Goal: Information Seeking & Learning: Learn about a topic

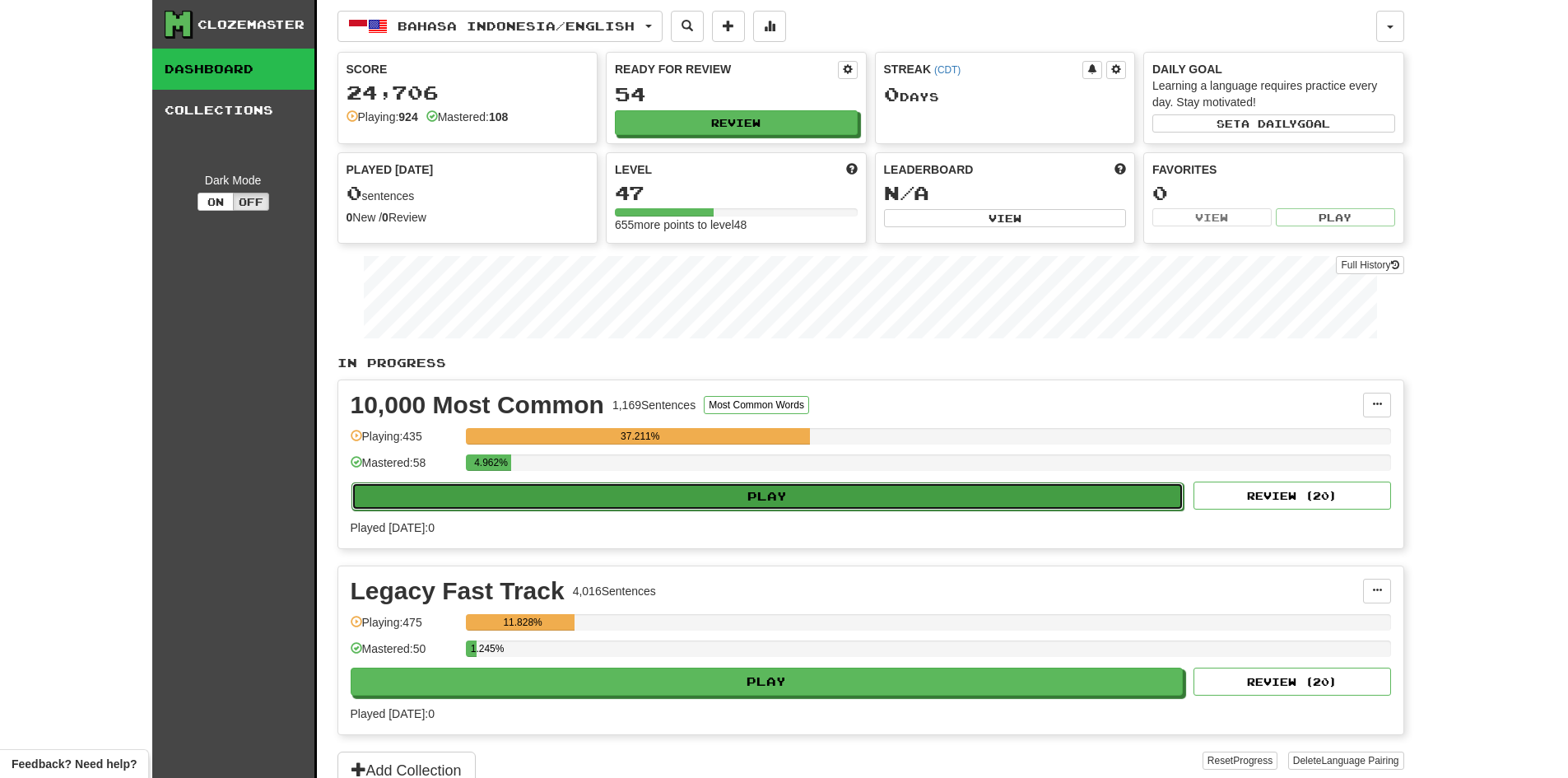
click at [790, 495] on button "Play" at bounding box center [767, 497] width 833 height 28
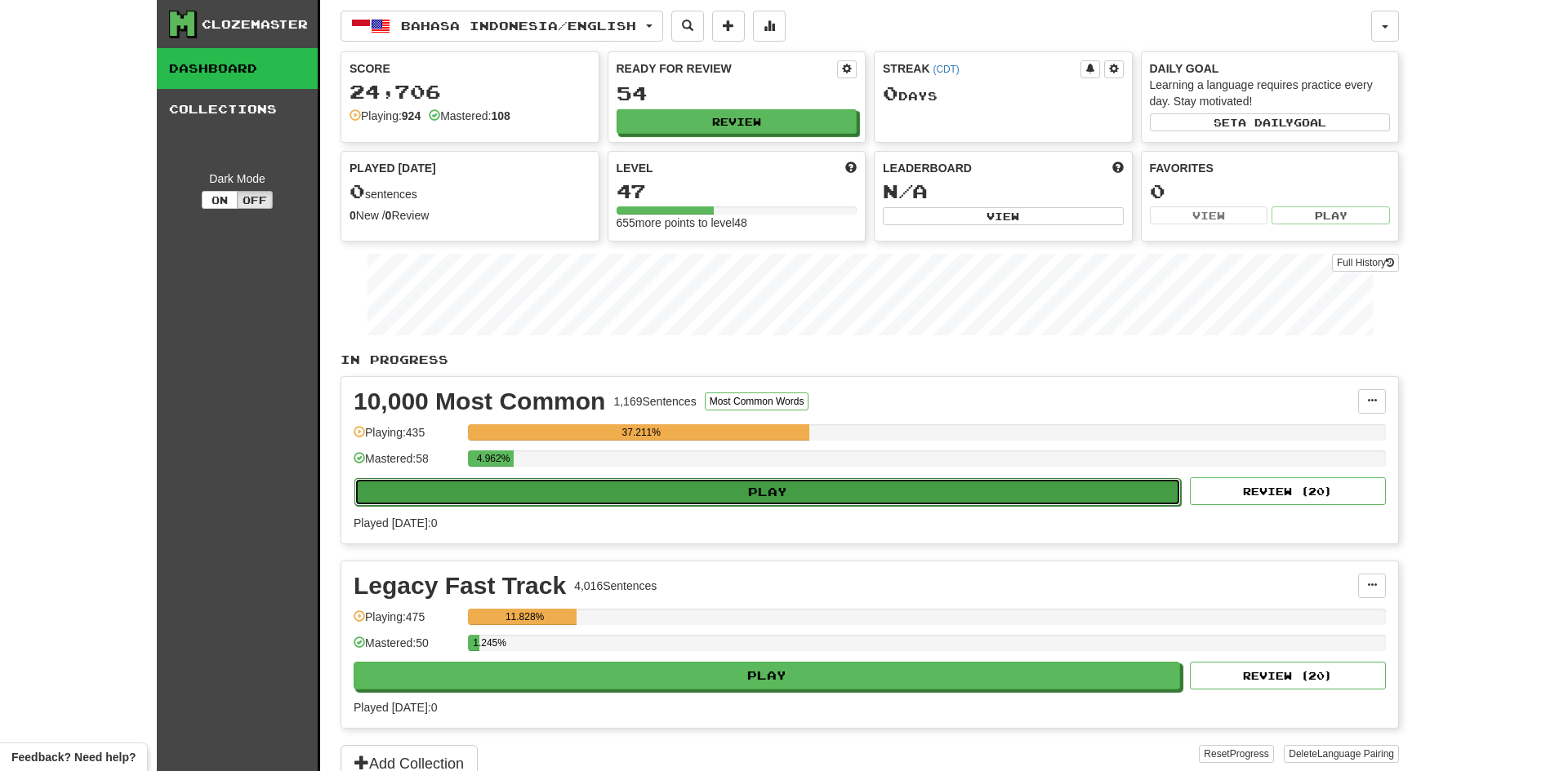
select select "**"
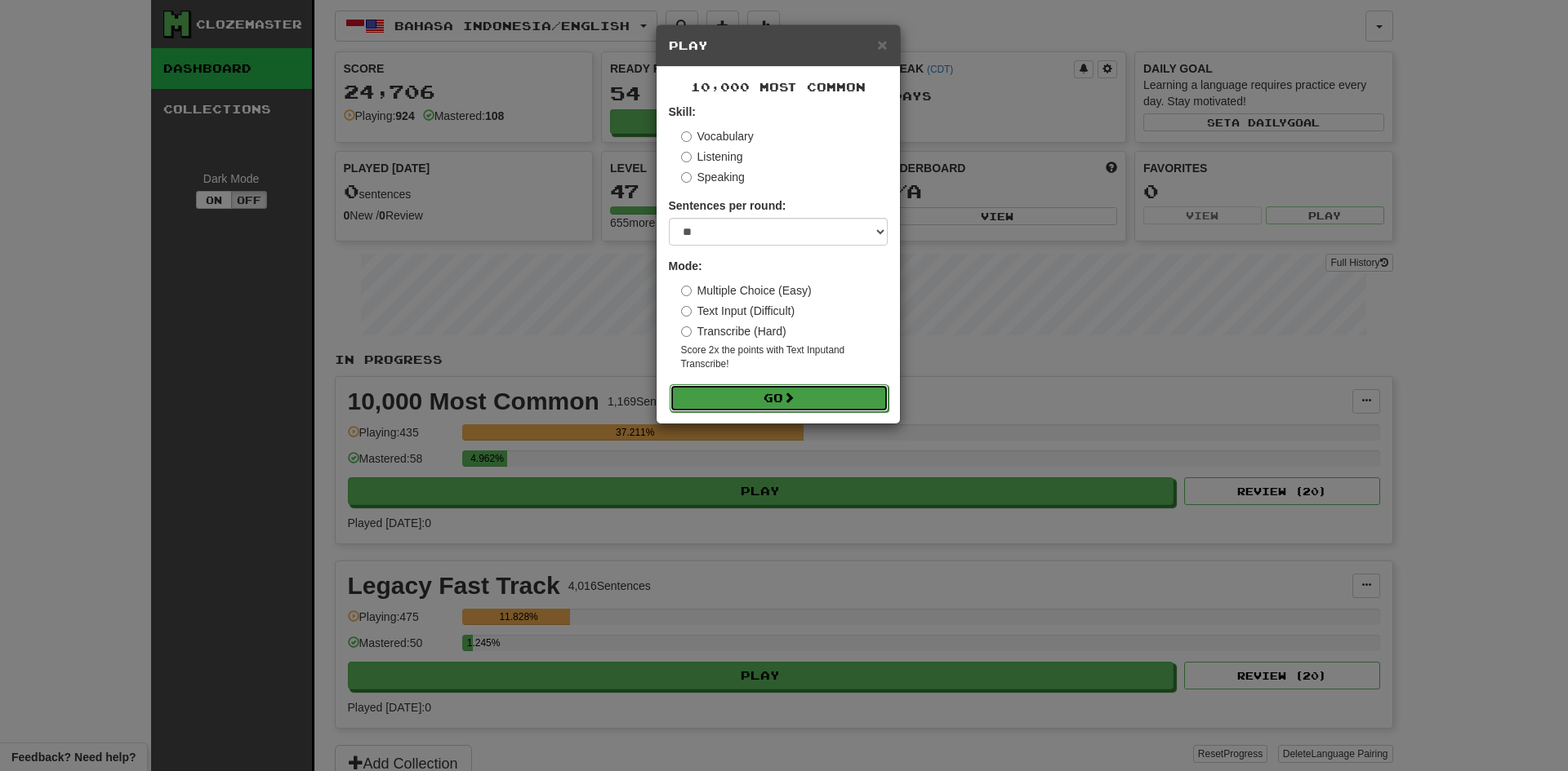
click at [782, 398] on button "Go" at bounding box center [778, 398] width 219 height 28
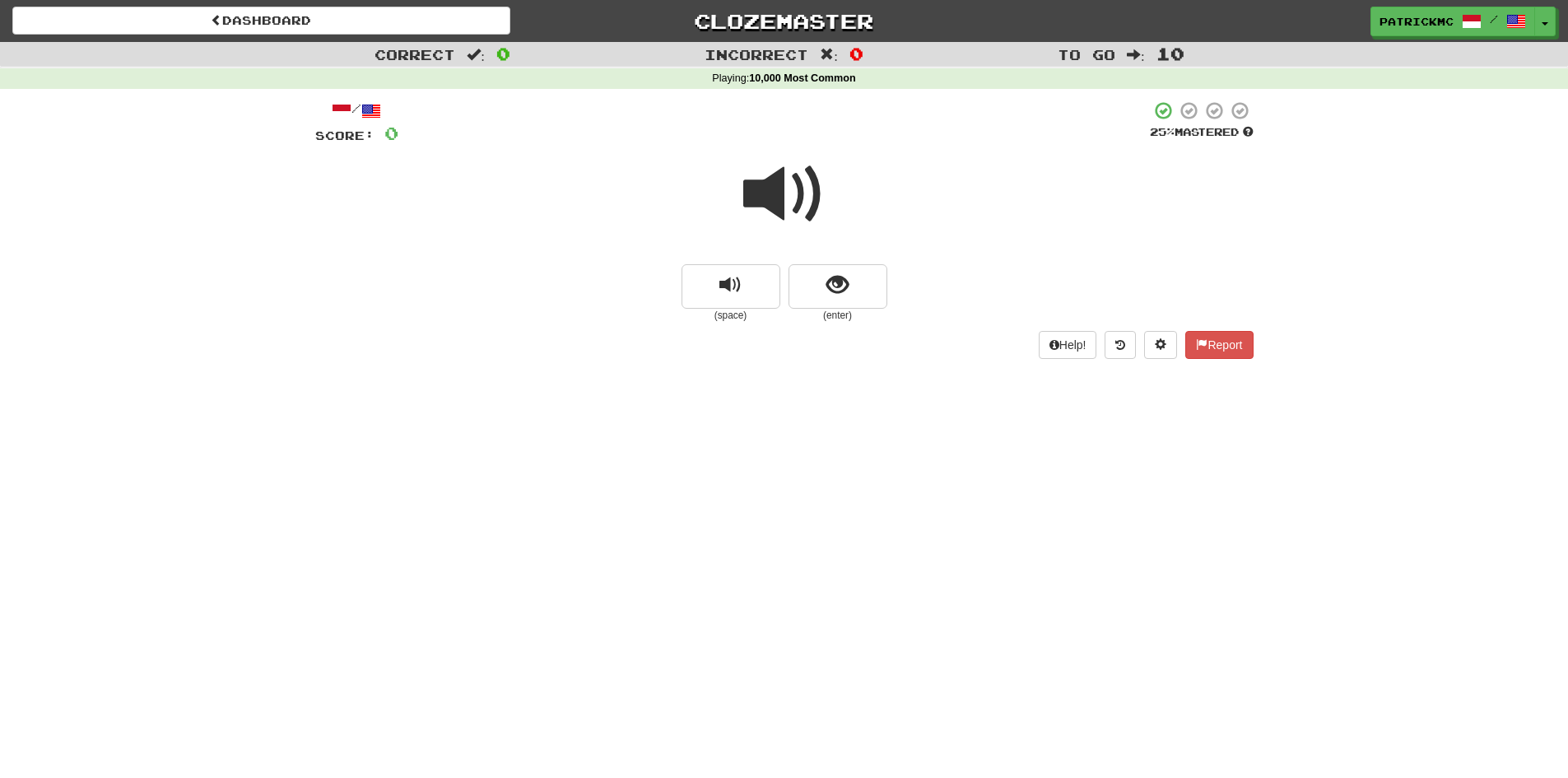
click at [787, 198] on span at bounding box center [784, 194] width 82 height 82
click at [845, 295] on span "show sentence" at bounding box center [838, 286] width 22 height 22
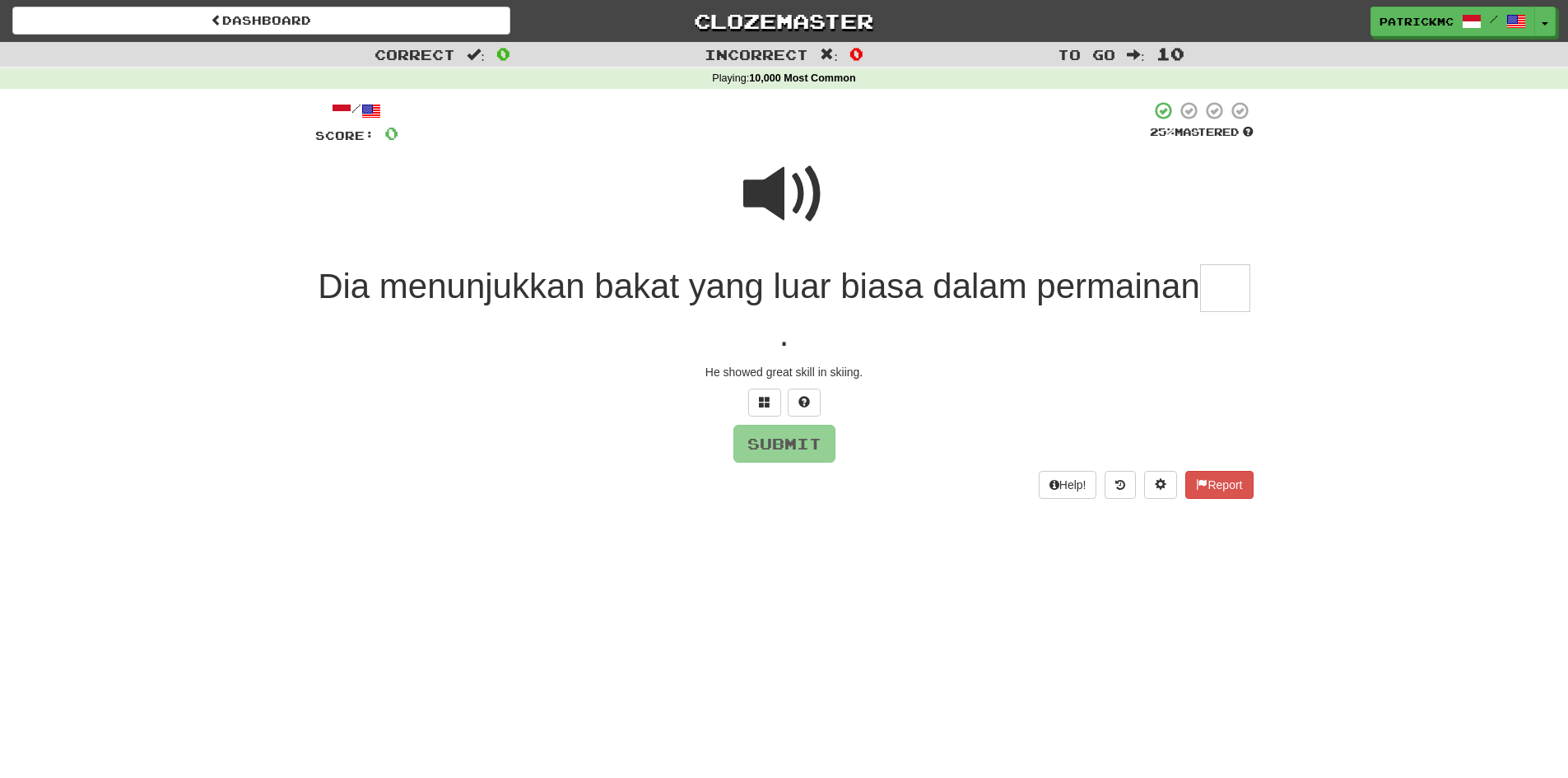
click at [791, 195] on span at bounding box center [784, 194] width 82 height 82
click at [1200, 313] on input "text" at bounding box center [1225, 289] width 50 height 49
type input "***"
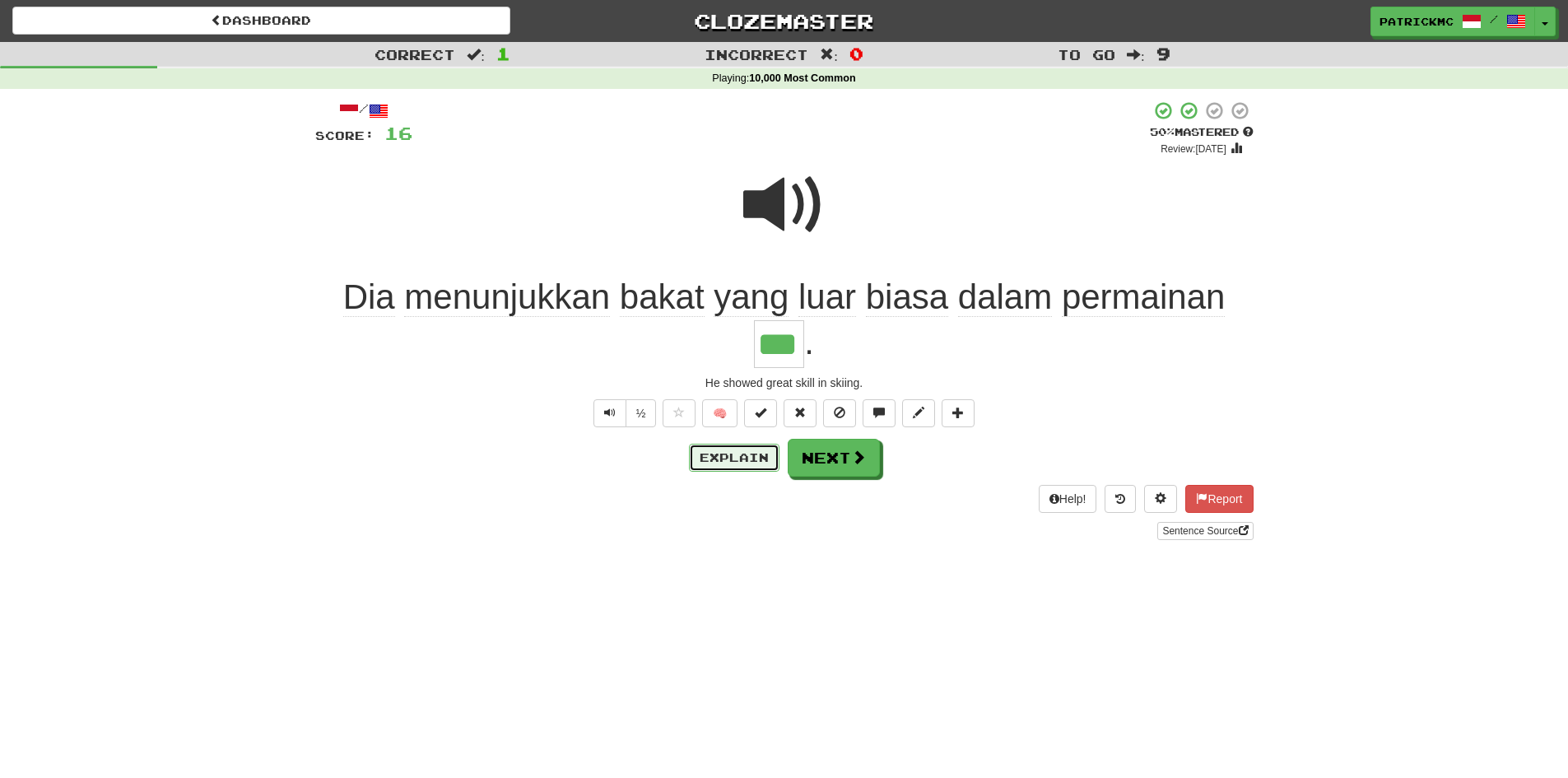
click at [731, 460] on button "Explain" at bounding box center [734, 458] width 91 height 28
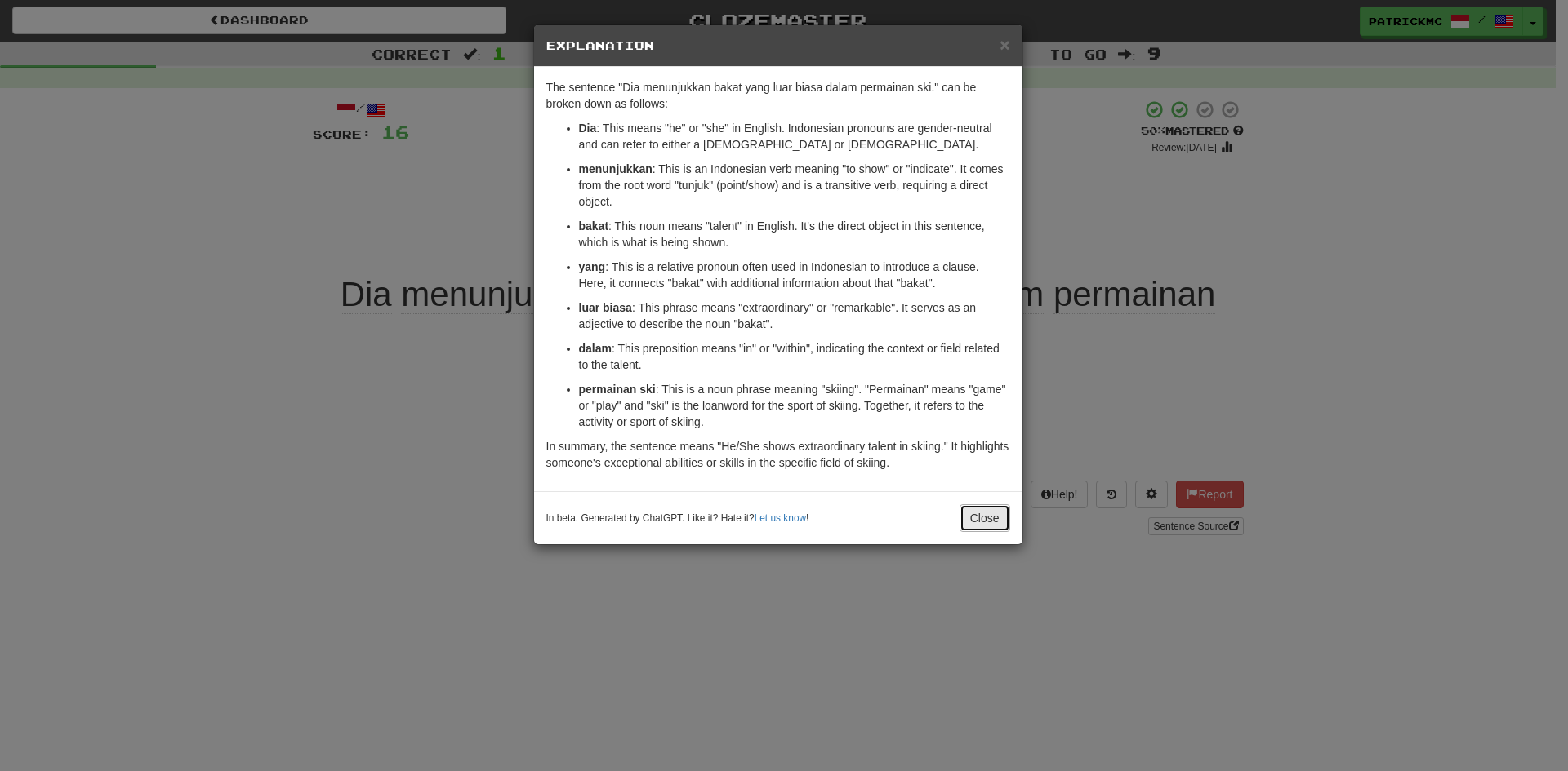
click at [988, 527] on button "Close" at bounding box center [984, 518] width 50 height 28
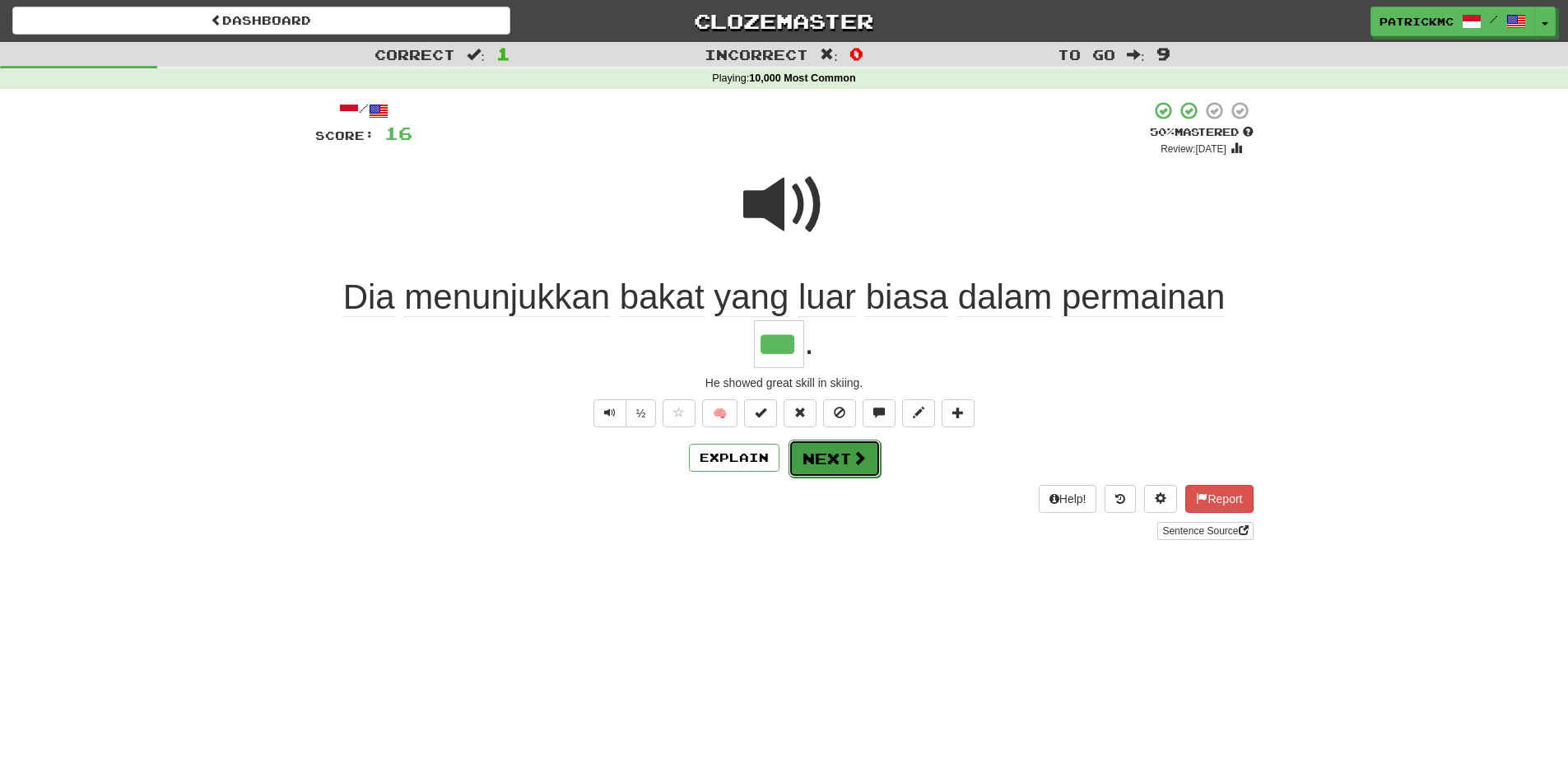
click at [834, 464] on button "Next" at bounding box center [835, 458] width 92 height 38
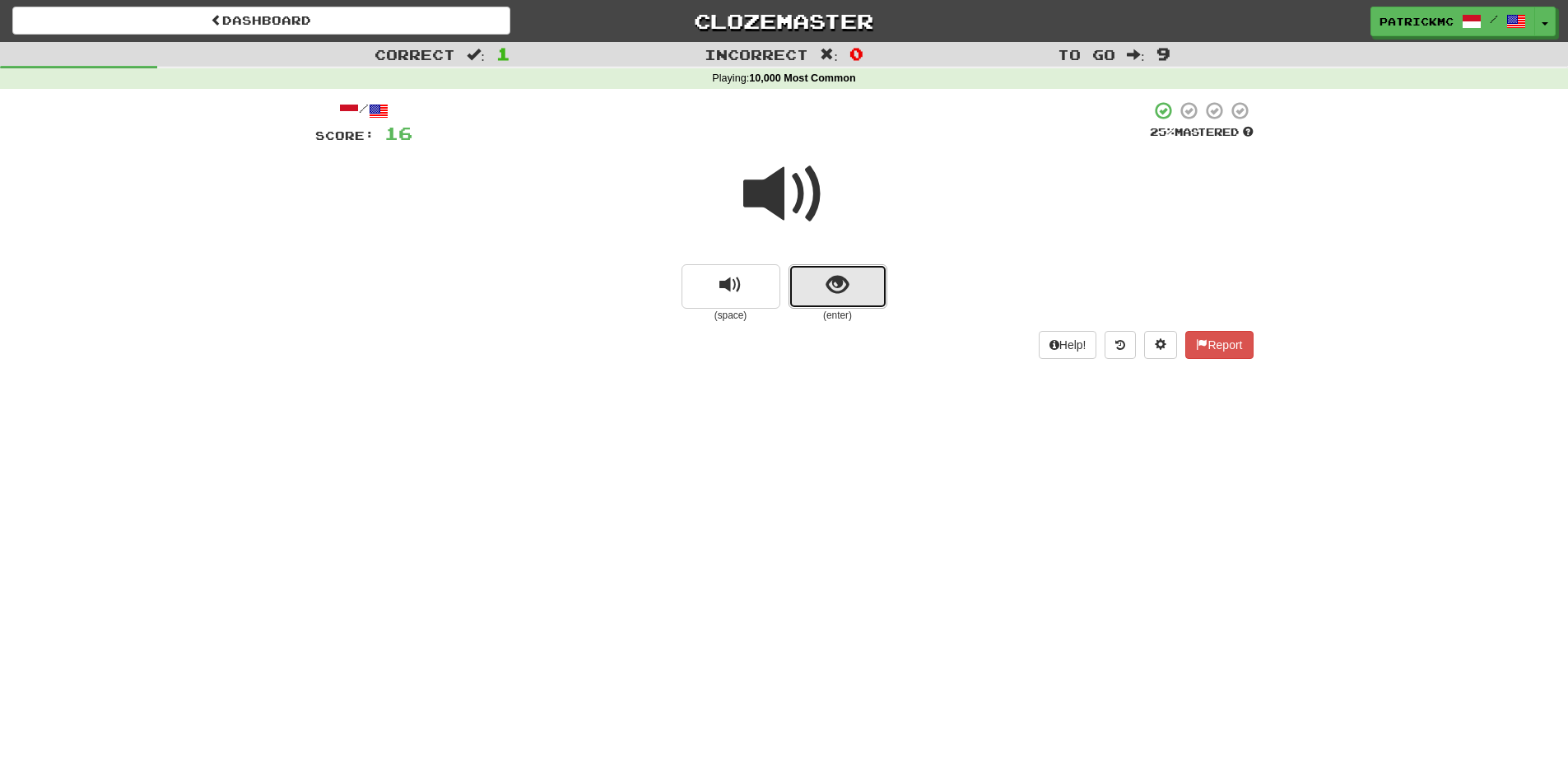
click at [850, 289] on button "show sentence" at bounding box center [838, 287] width 99 height 44
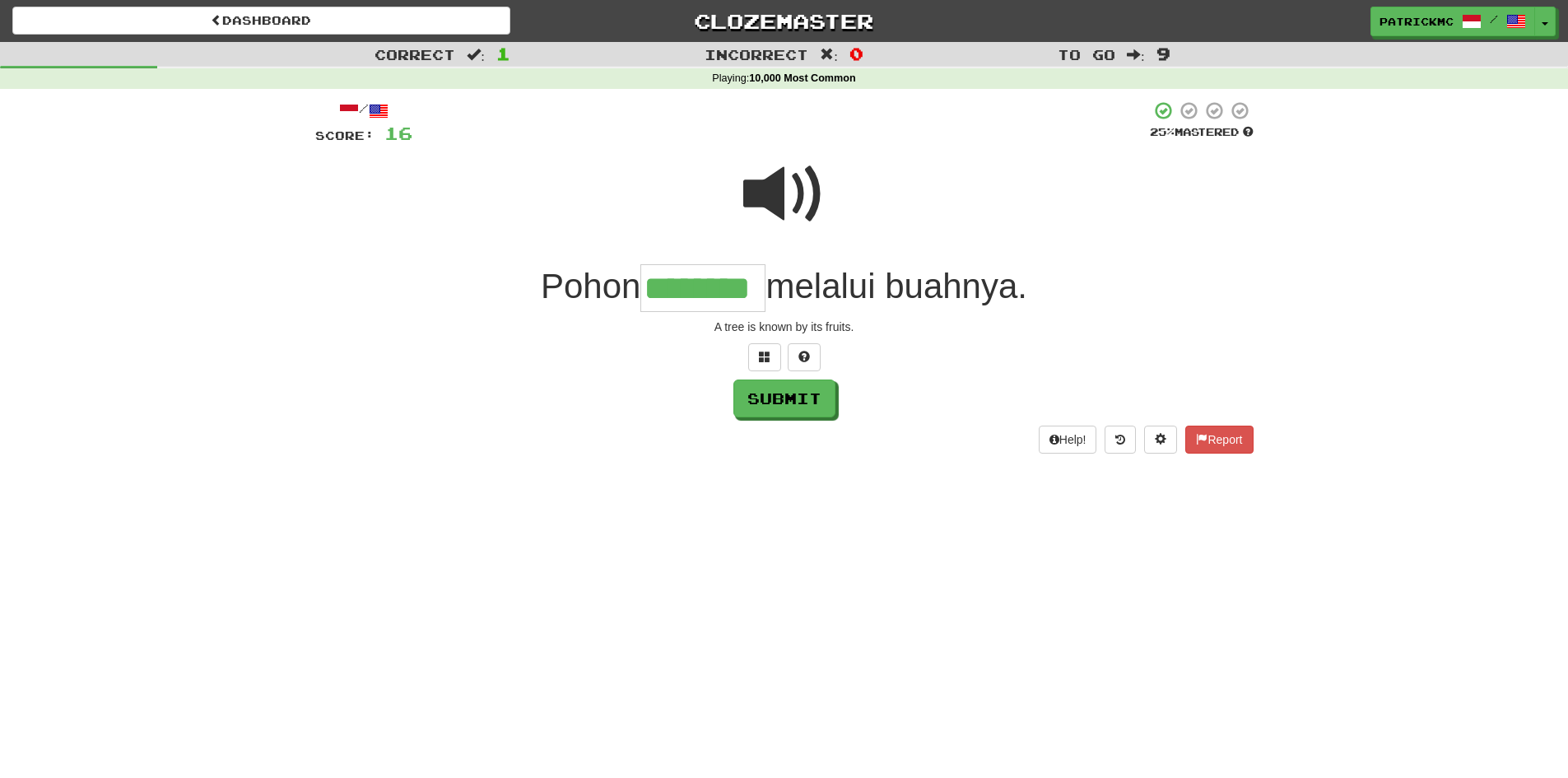
type input "********"
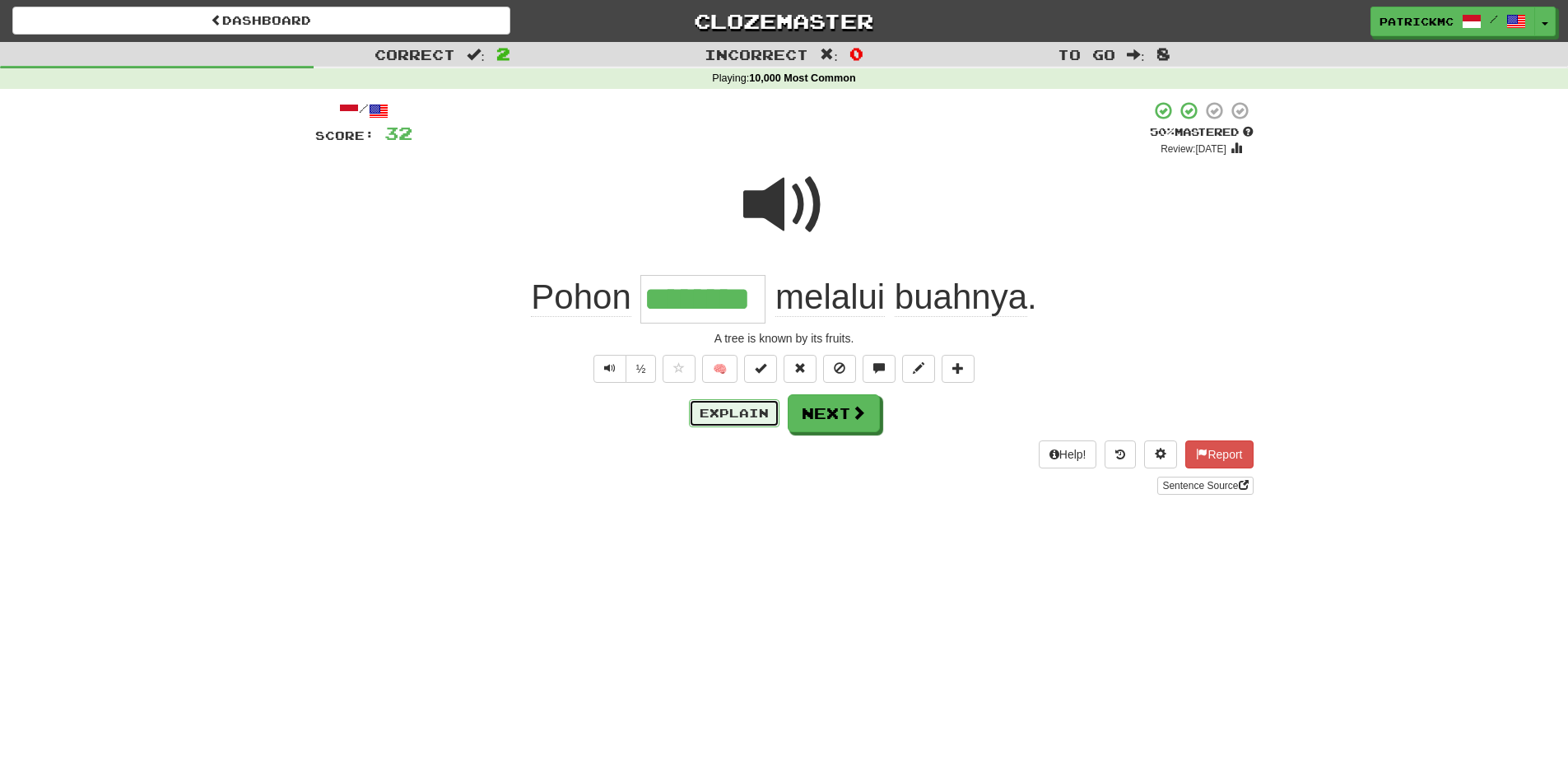
click at [725, 424] on button "Explain" at bounding box center [734, 414] width 91 height 28
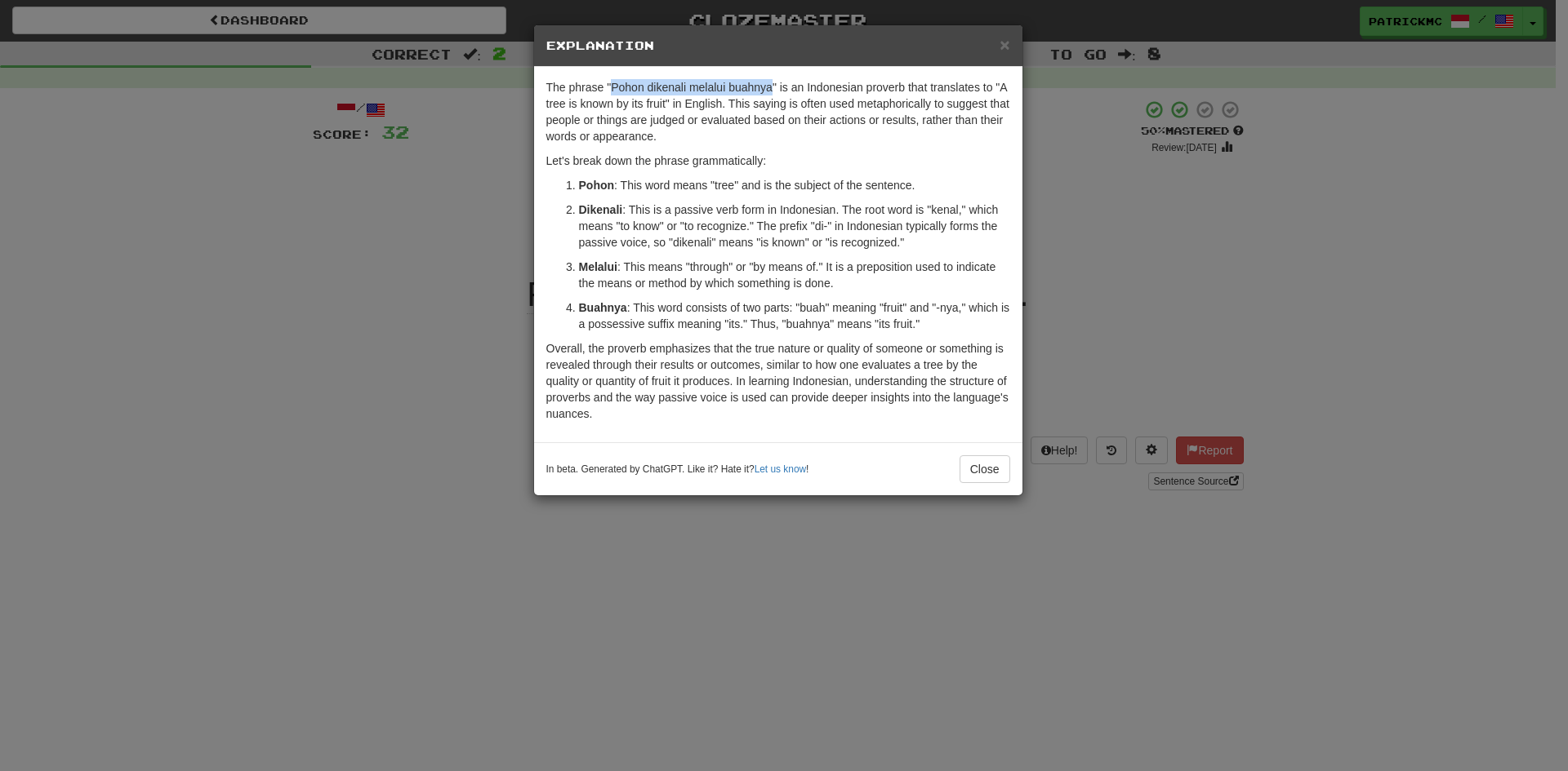
drag, startPoint x: 622, startPoint y: 85, endPoint x: 772, endPoint y: 93, distance: 150.2
click at [772, 93] on p "The phrase "Pohon dikenali melalui buahnya" is an Indonesian proverb that trans…" at bounding box center [778, 111] width 464 height 65
copy p "Pohon dikenali melalui buahnya"
click at [969, 467] on button "Close" at bounding box center [984, 469] width 50 height 28
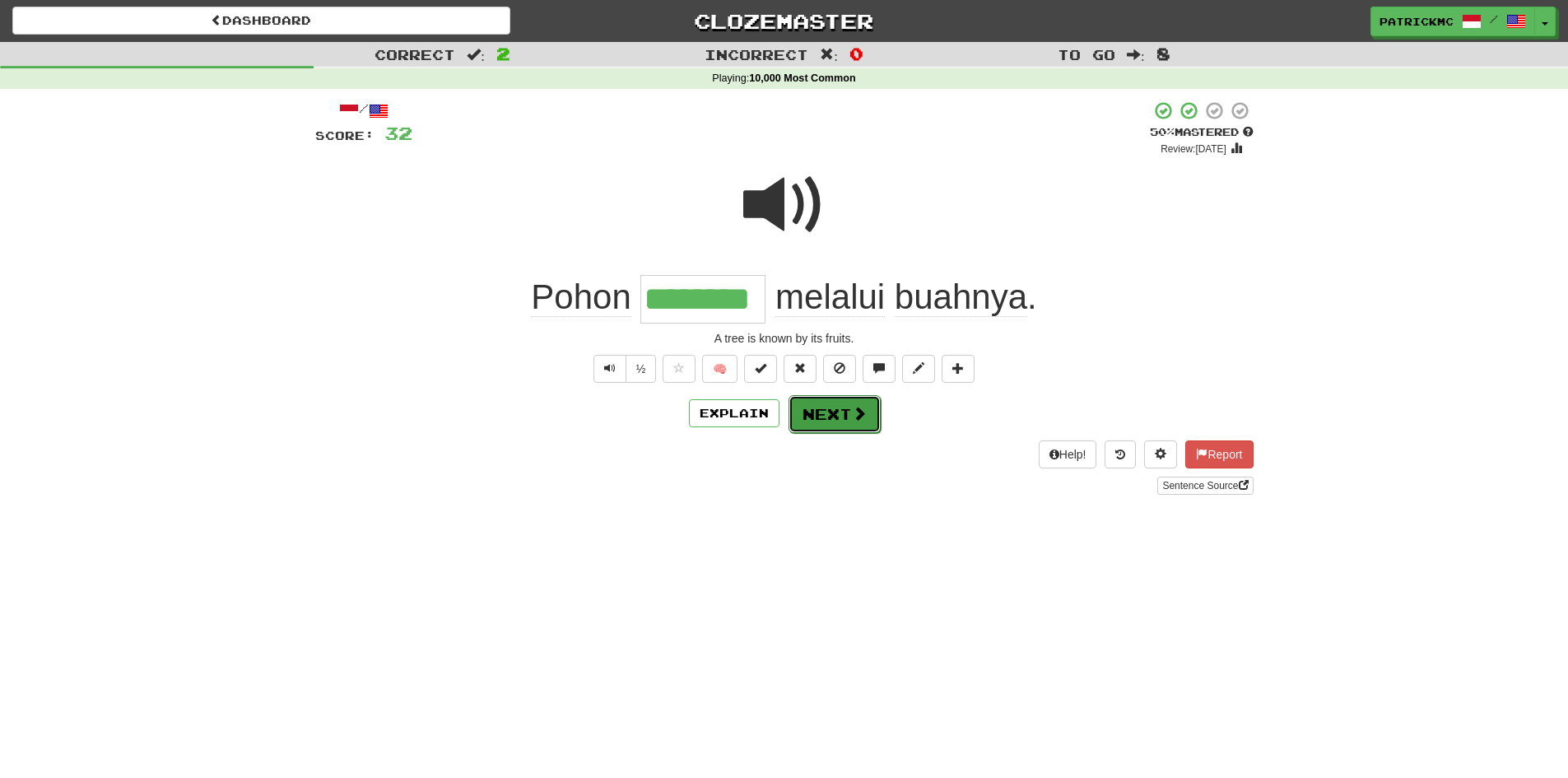
click at [839, 417] on button "Next" at bounding box center [835, 414] width 92 height 38
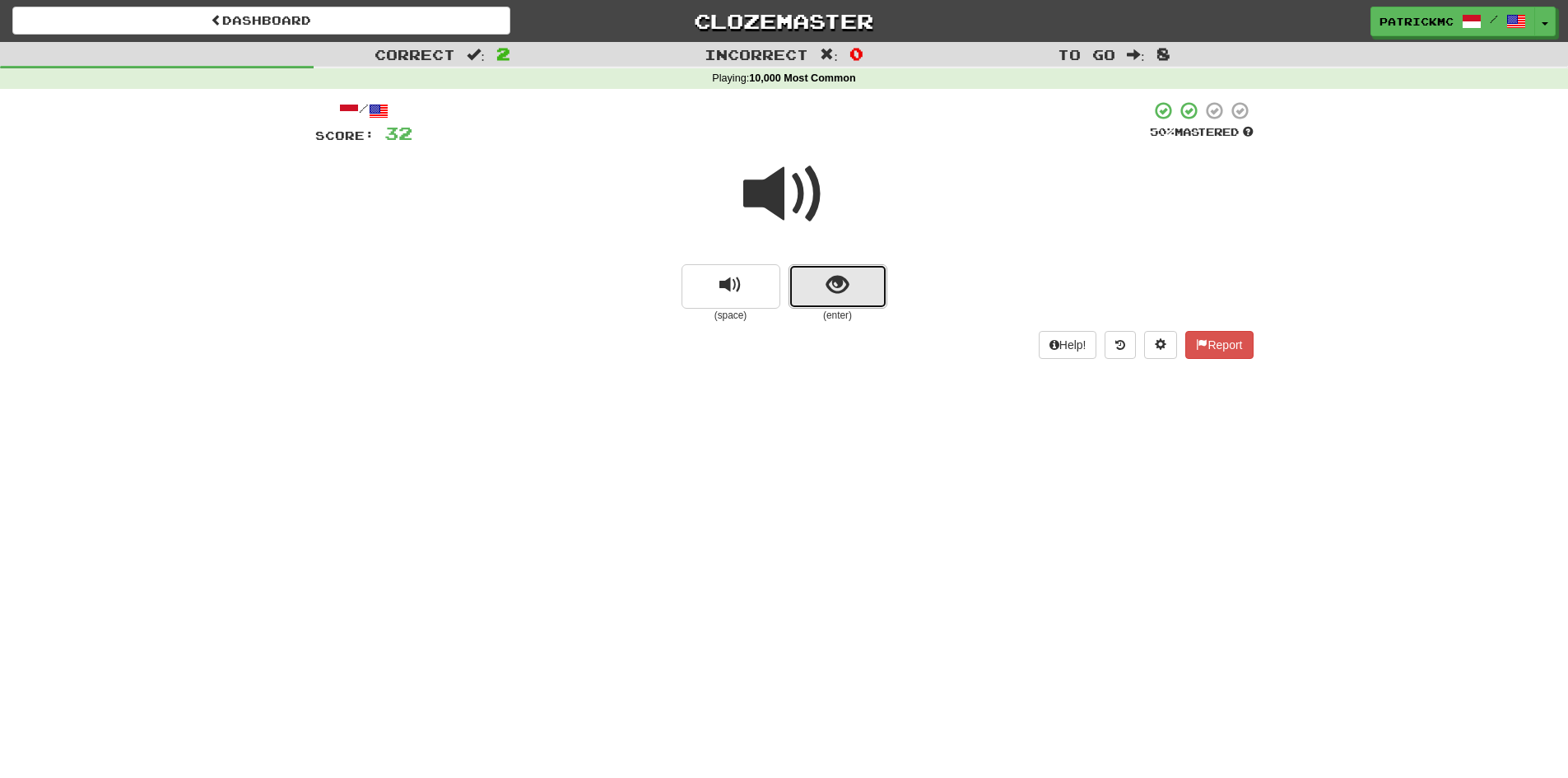
click at [856, 287] on button "show sentence" at bounding box center [838, 287] width 99 height 44
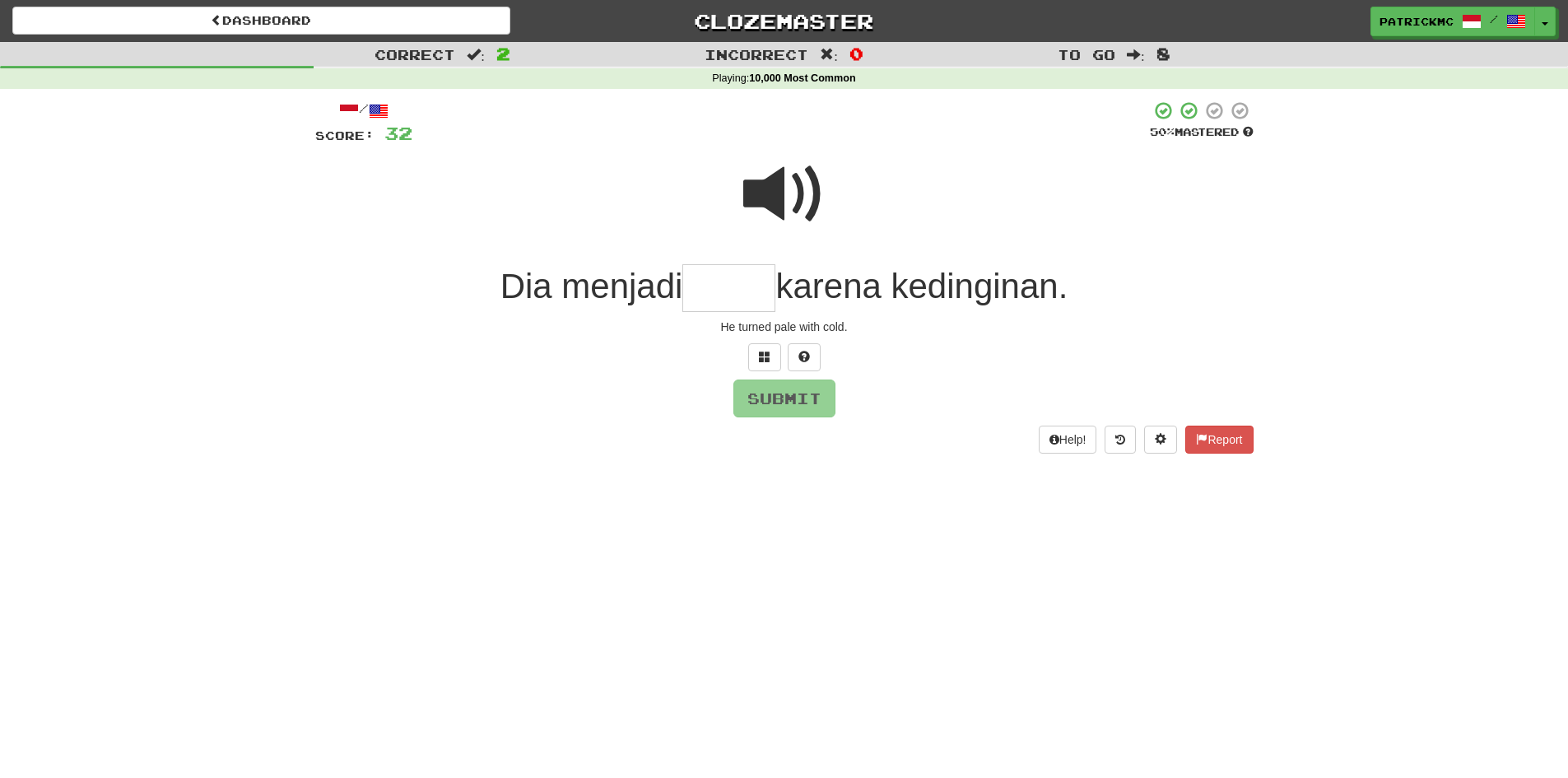
click at [768, 194] on span at bounding box center [784, 194] width 82 height 82
click at [756, 296] on input "text" at bounding box center [729, 289] width 93 height 49
type input "*****"
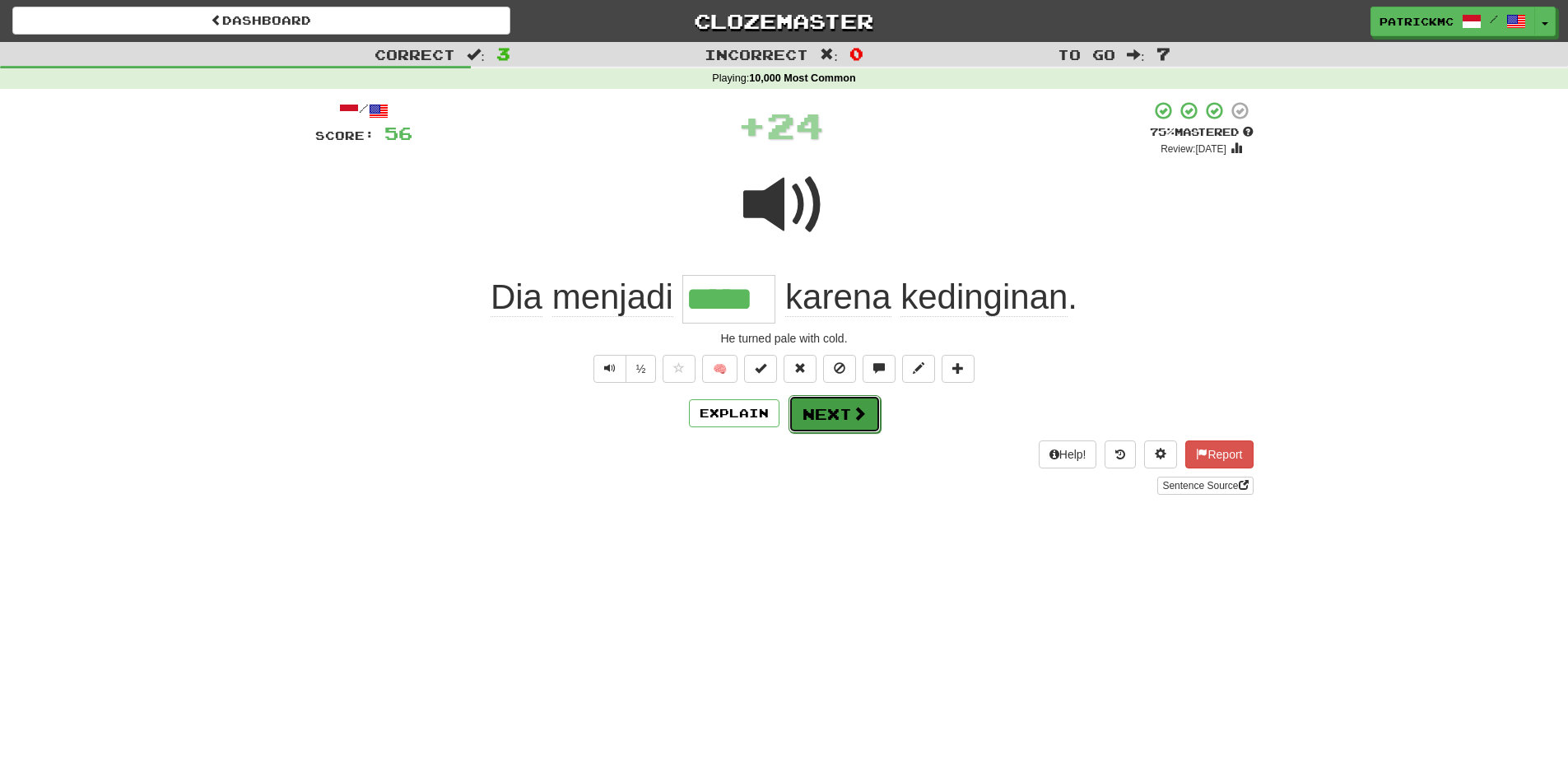
click at [845, 422] on button "Next" at bounding box center [835, 414] width 92 height 38
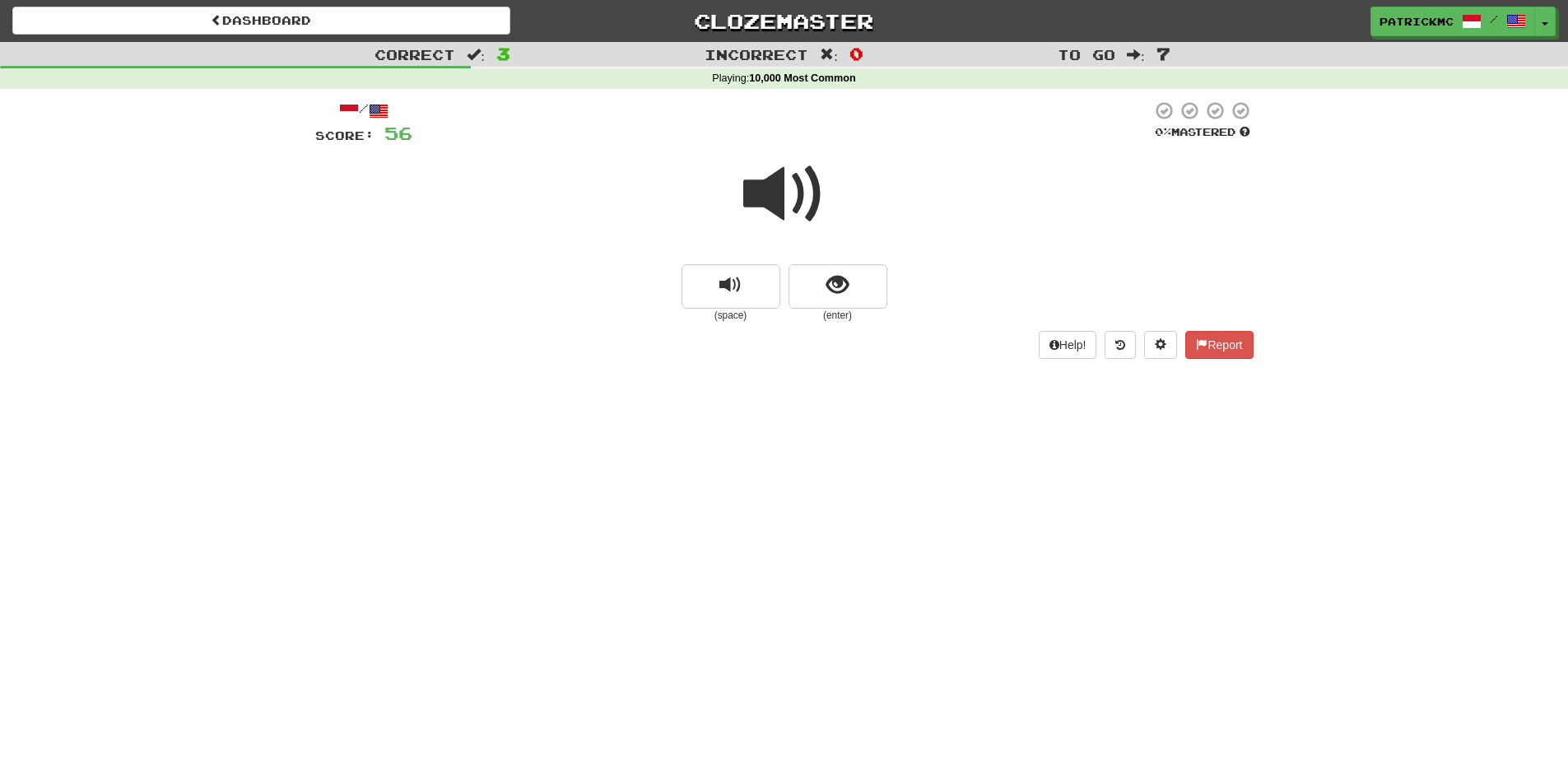
click at [792, 186] on span at bounding box center [784, 194] width 82 height 82
click at [859, 283] on button "show sentence" at bounding box center [838, 287] width 99 height 44
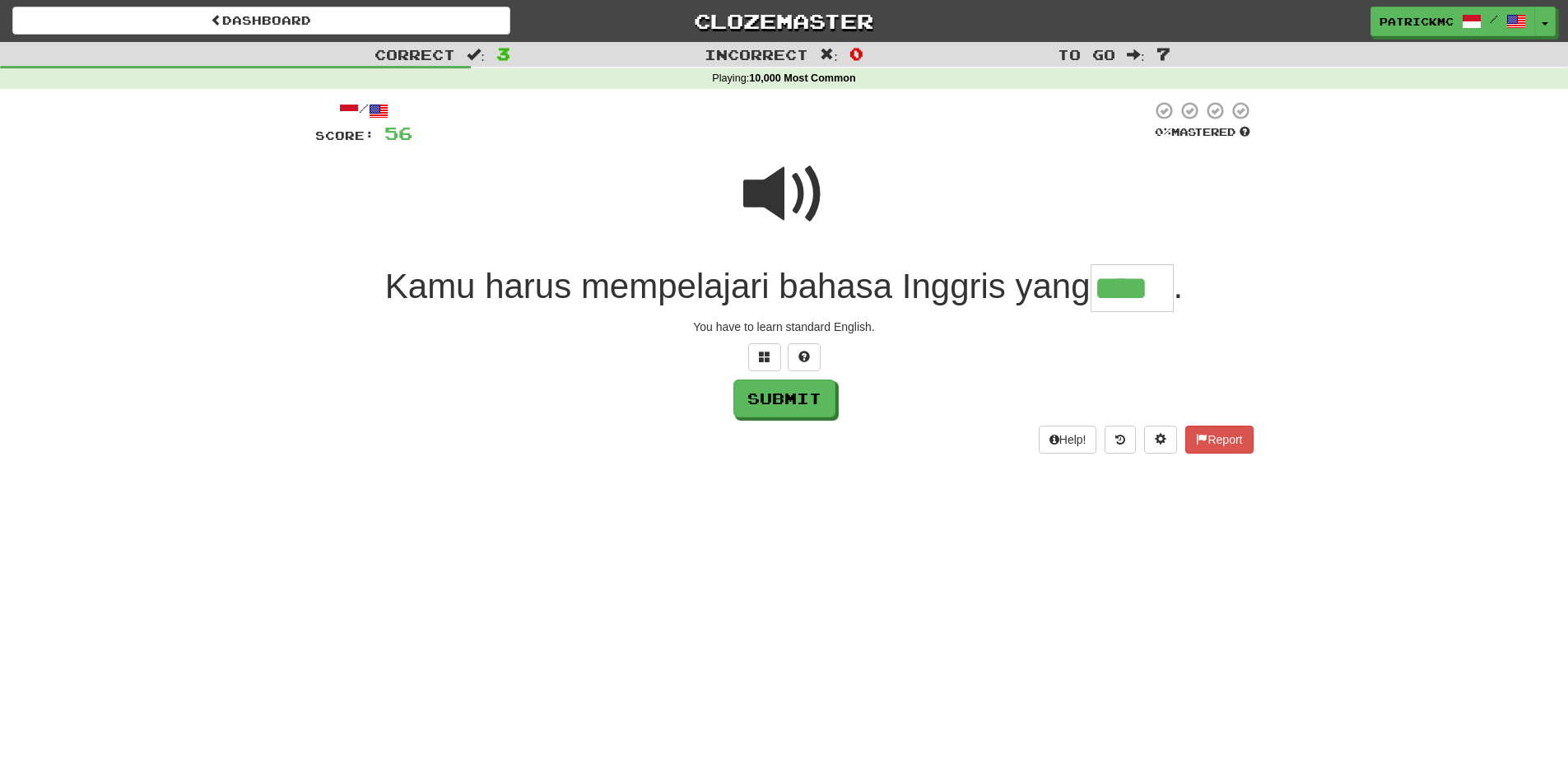
type input "****"
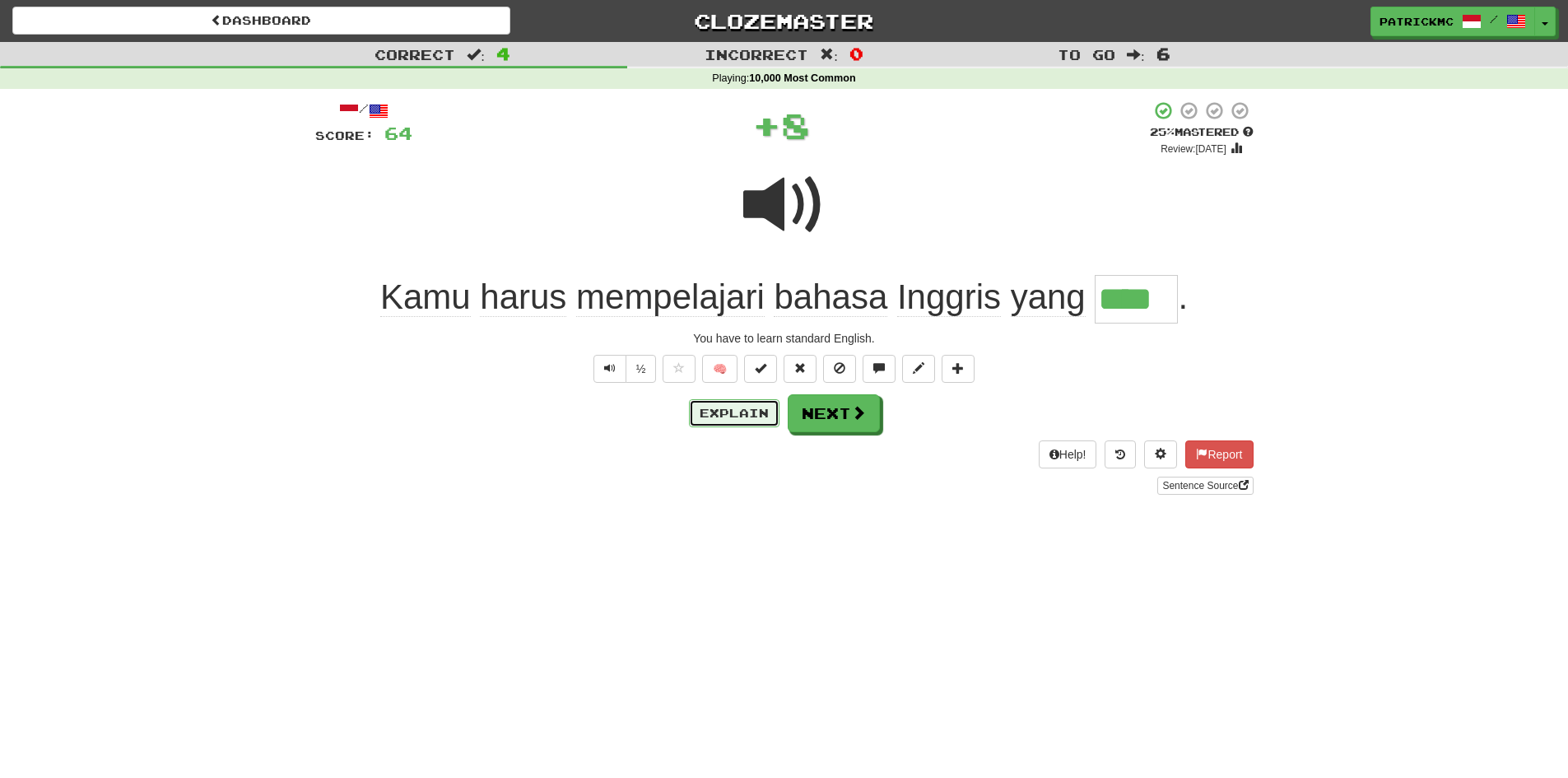
click at [728, 411] on button "Explain" at bounding box center [734, 414] width 91 height 28
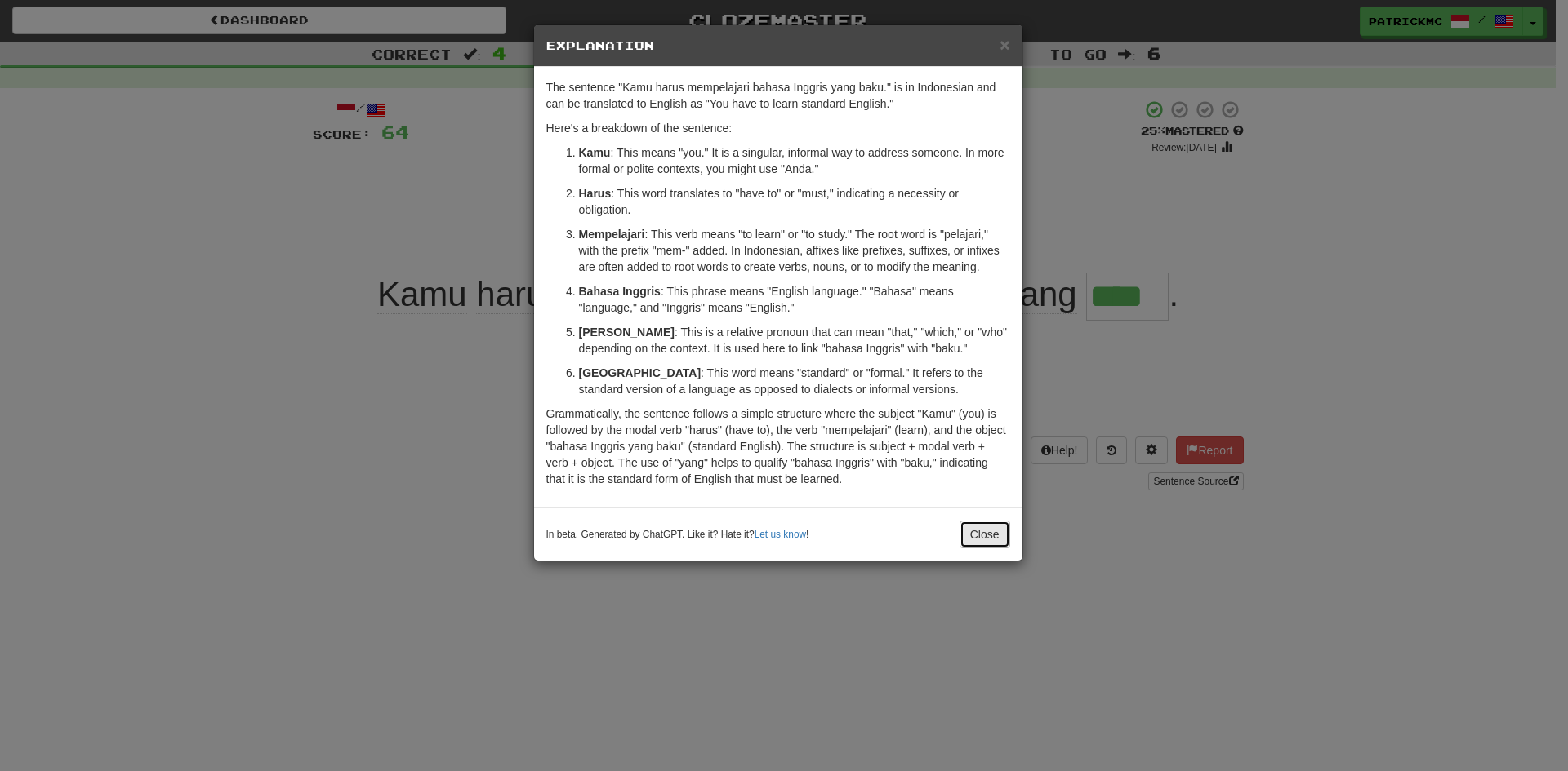
click at [967, 536] on button "Close" at bounding box center [984, 534] width 50 height 28
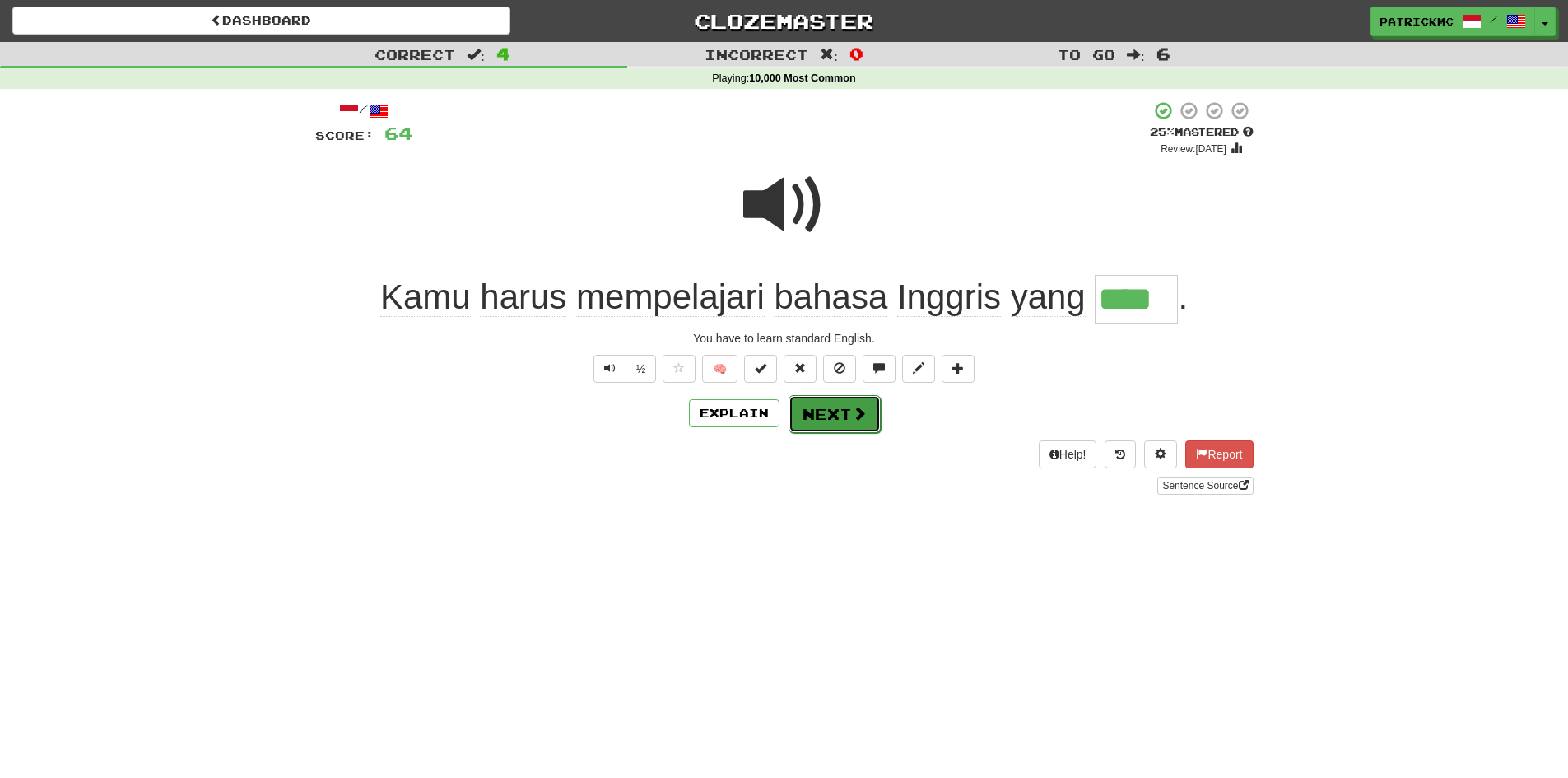
click at [839, 423] on button "Next" at bounding box center [835, 414] width 92 height 38
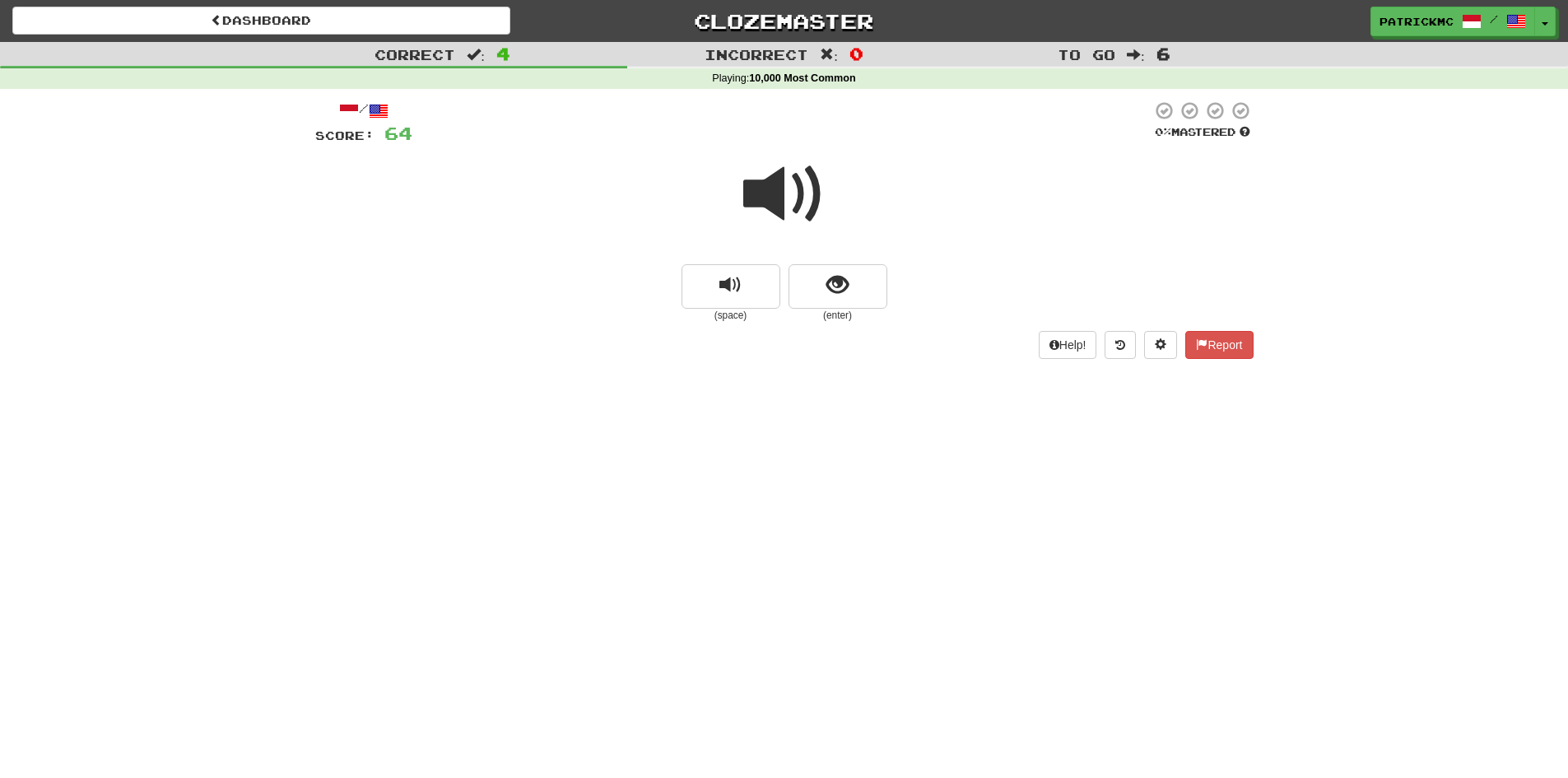
click at [792, 186] on span at bounding box center [784, 194] width 82 height 82
click at [834, 282] on span "show sentence" at bounding box center [838, 286] width 22 height 22
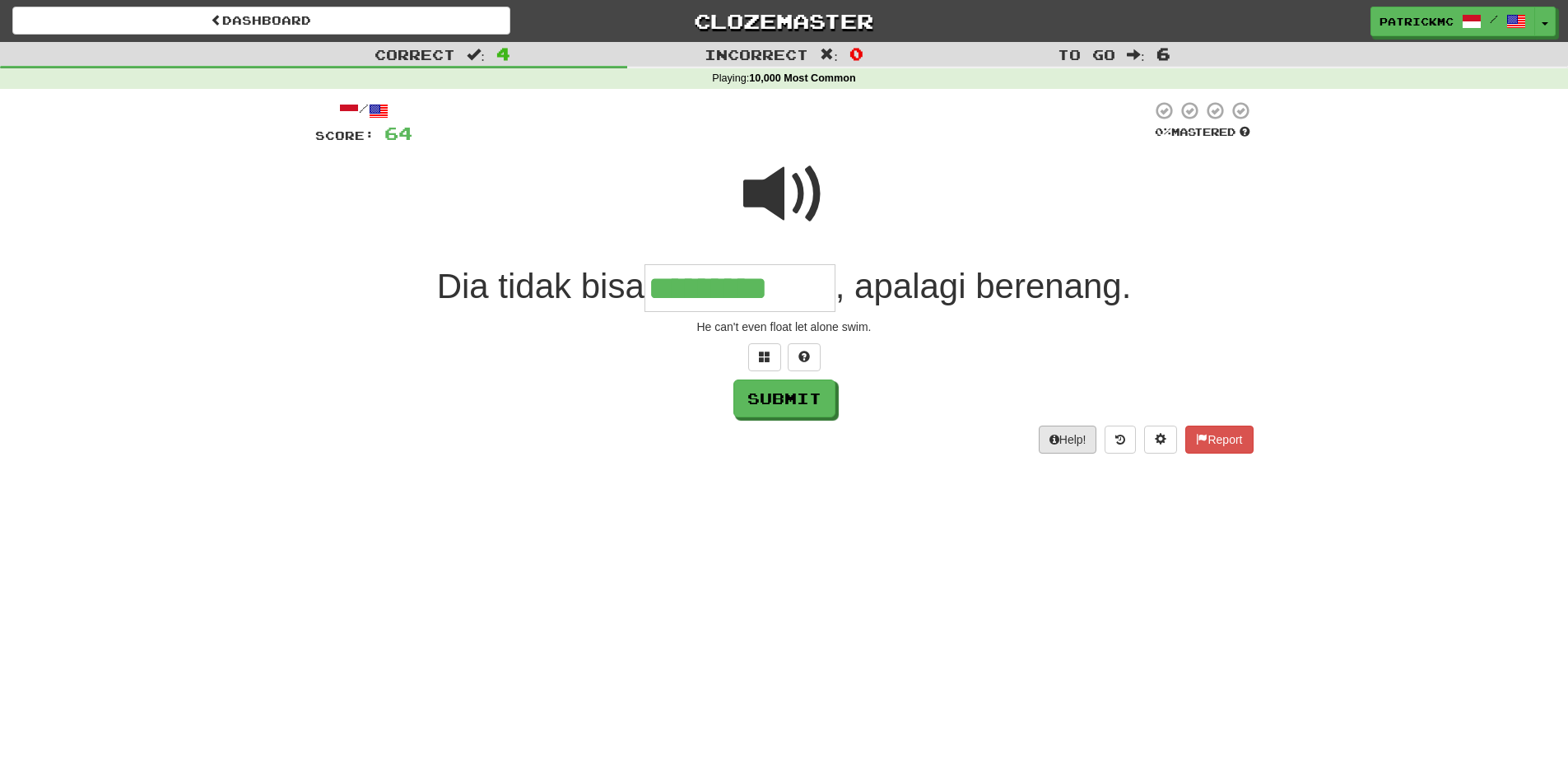
type input "*********"
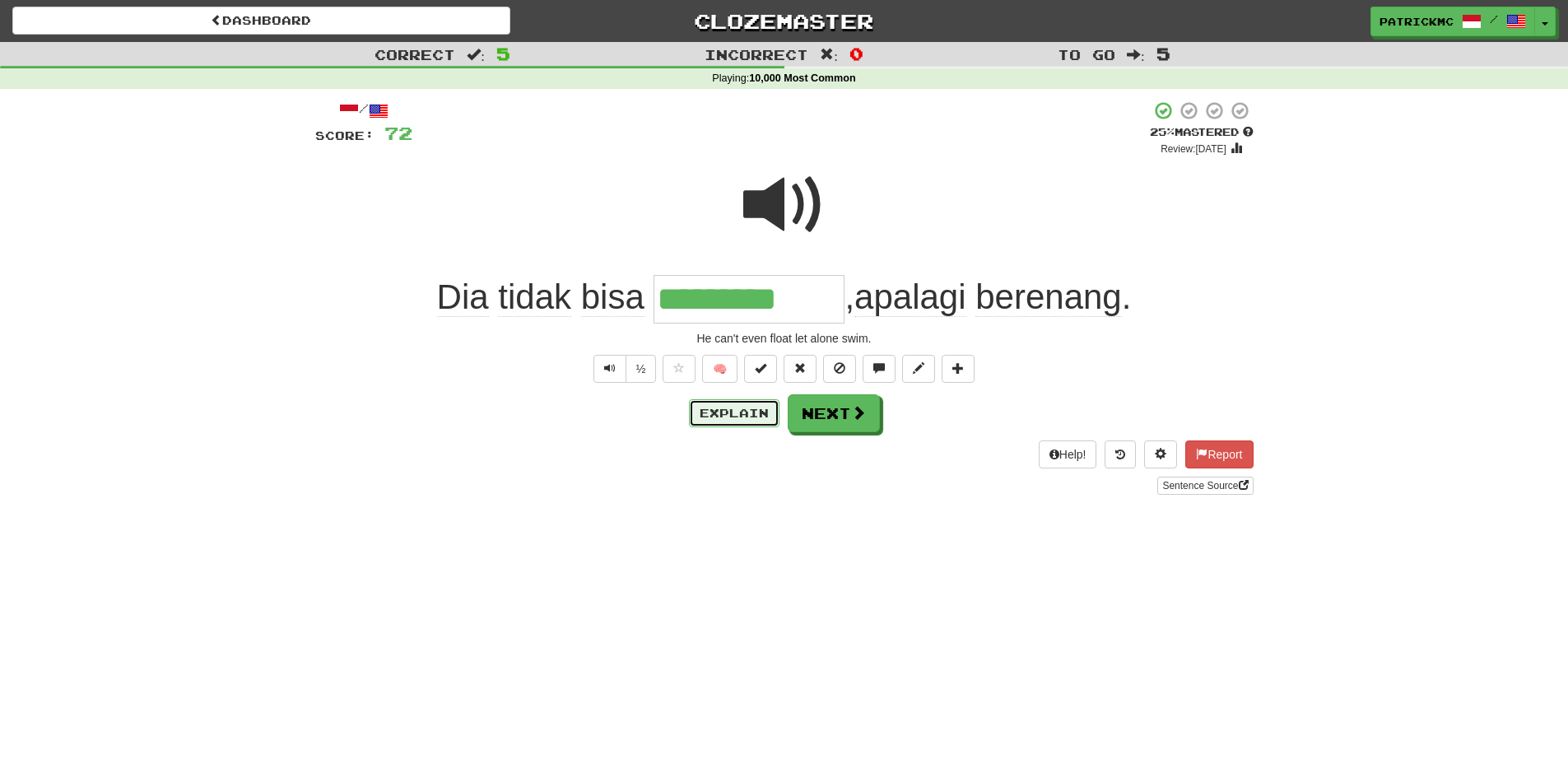
click at [719, 417] on button "Explain" at bounding box center [734, 414] width 91 height 28
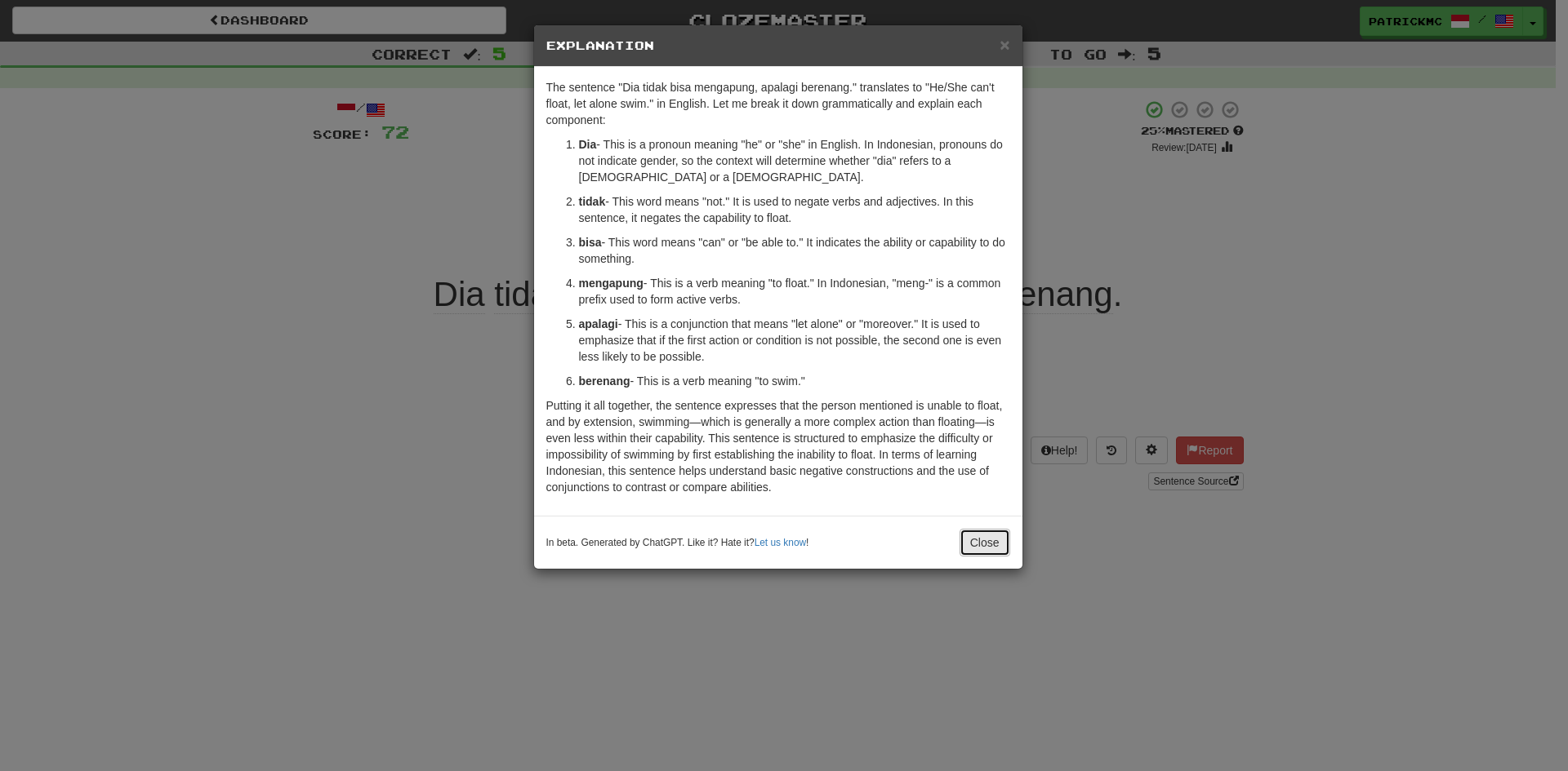
click at [993, 530] on button "Close" at bounding box center [984, 543] width 50 height 28
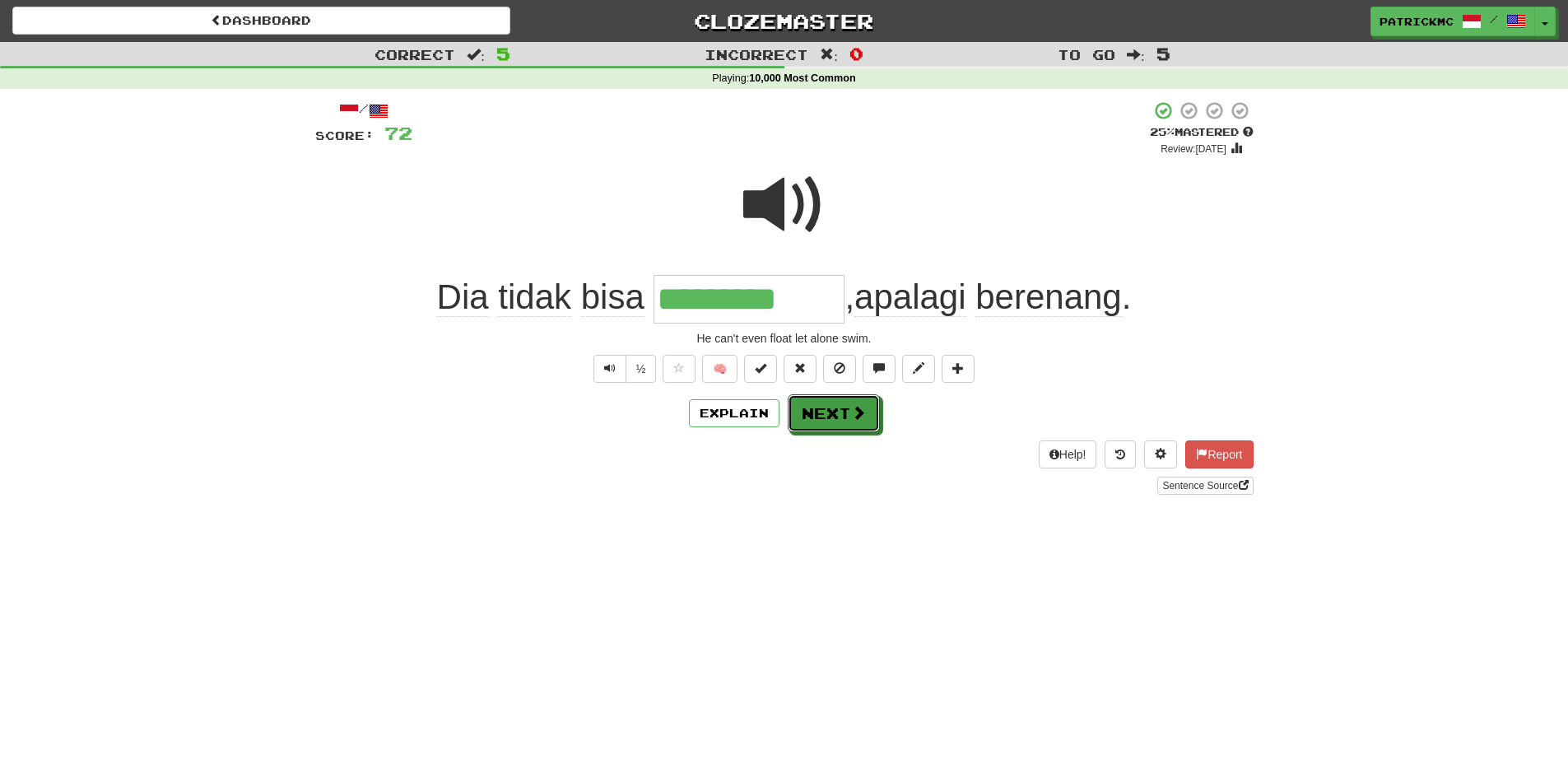
click at [844, 411] on button "Next" at bounding box center [834, 414] width 92 height 38
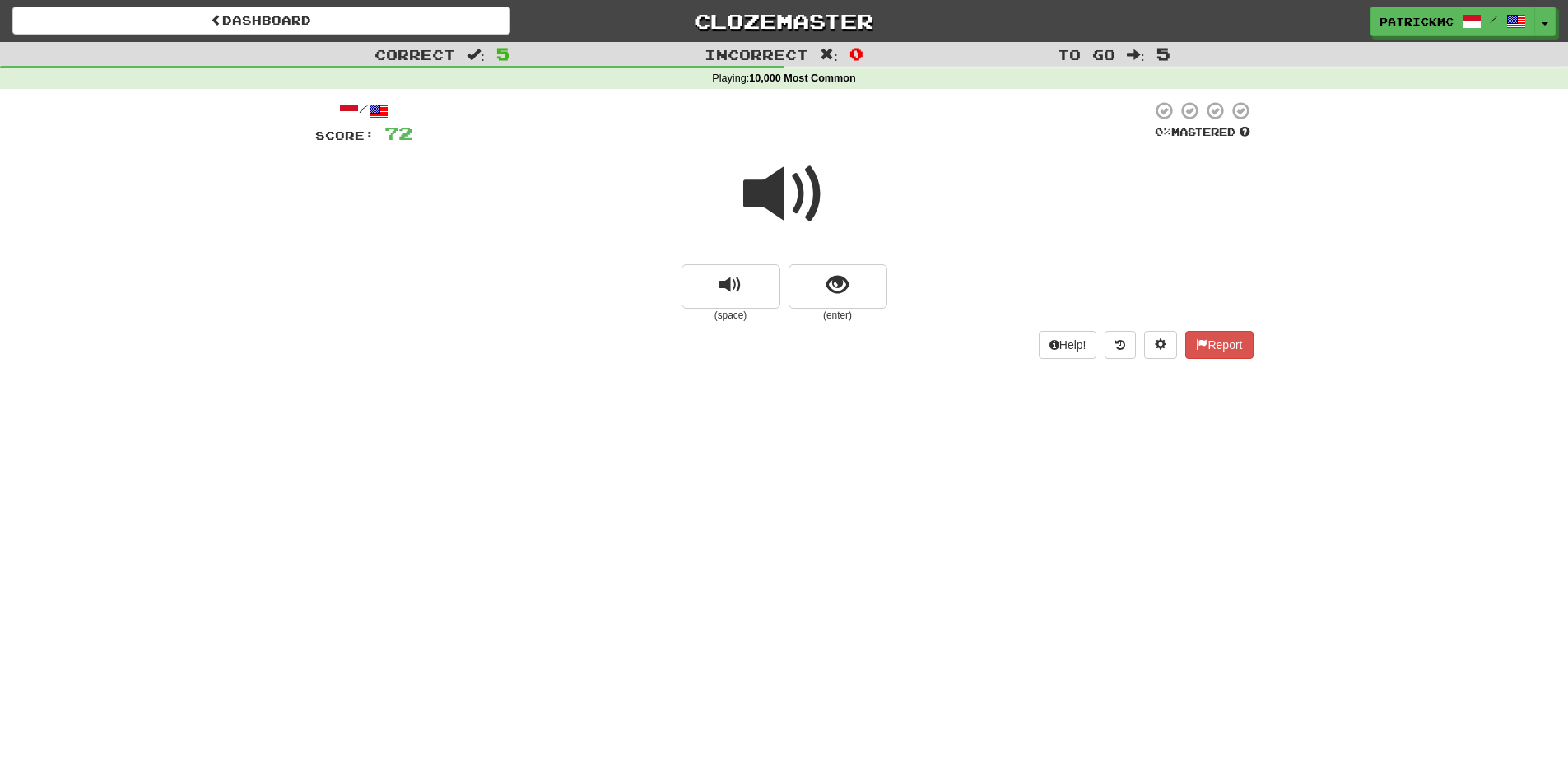
click at [765, 202] on span at bounding box center [784, 194] width 82 height 82
click at [764, 216] on span at bounding box center [784, 194] width 82 height 82
click at [839, 292] on span "show sentence" at bounding box center [838, 286] width 22 height 22
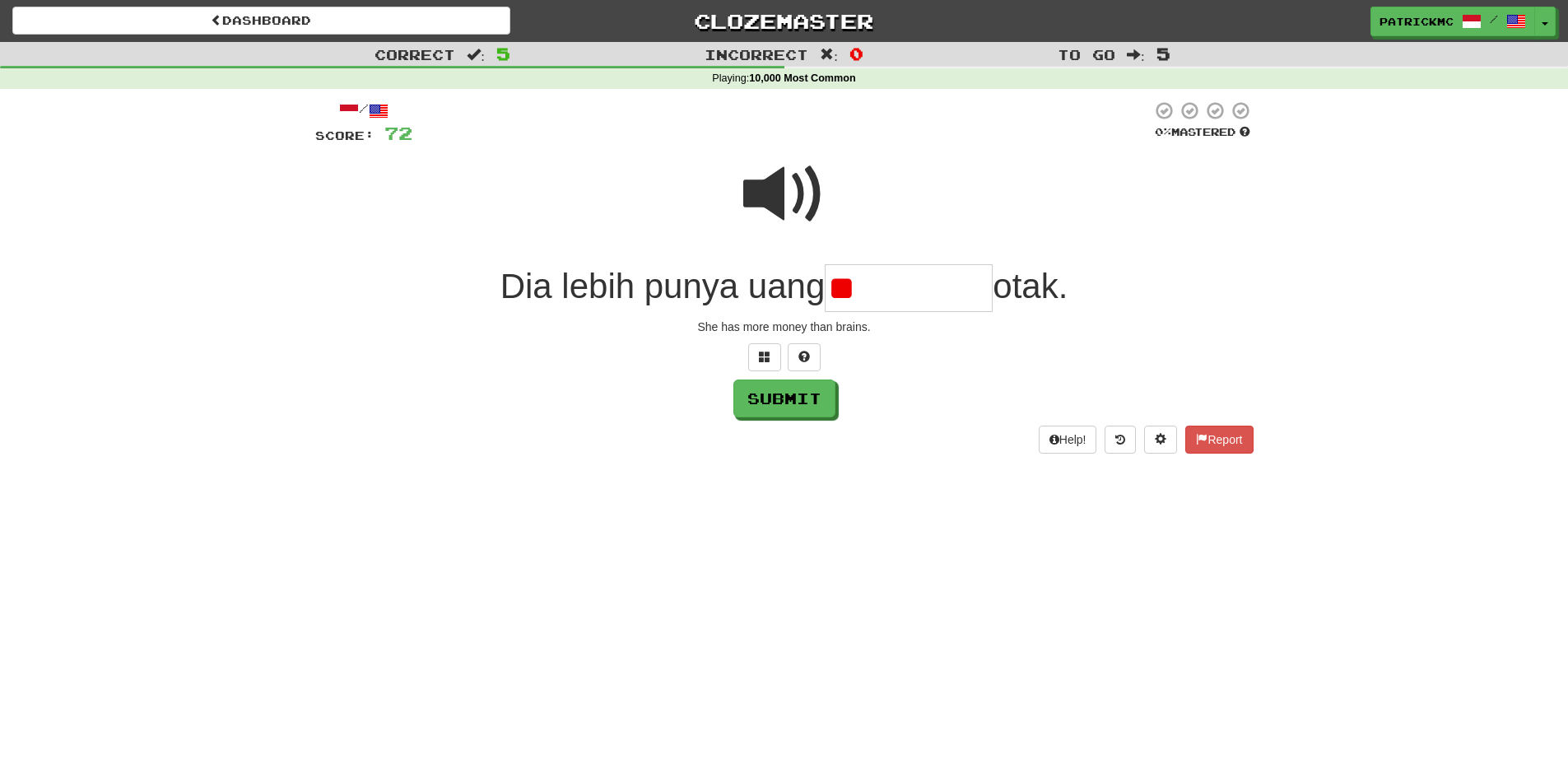
type input "*"
type input "*********"
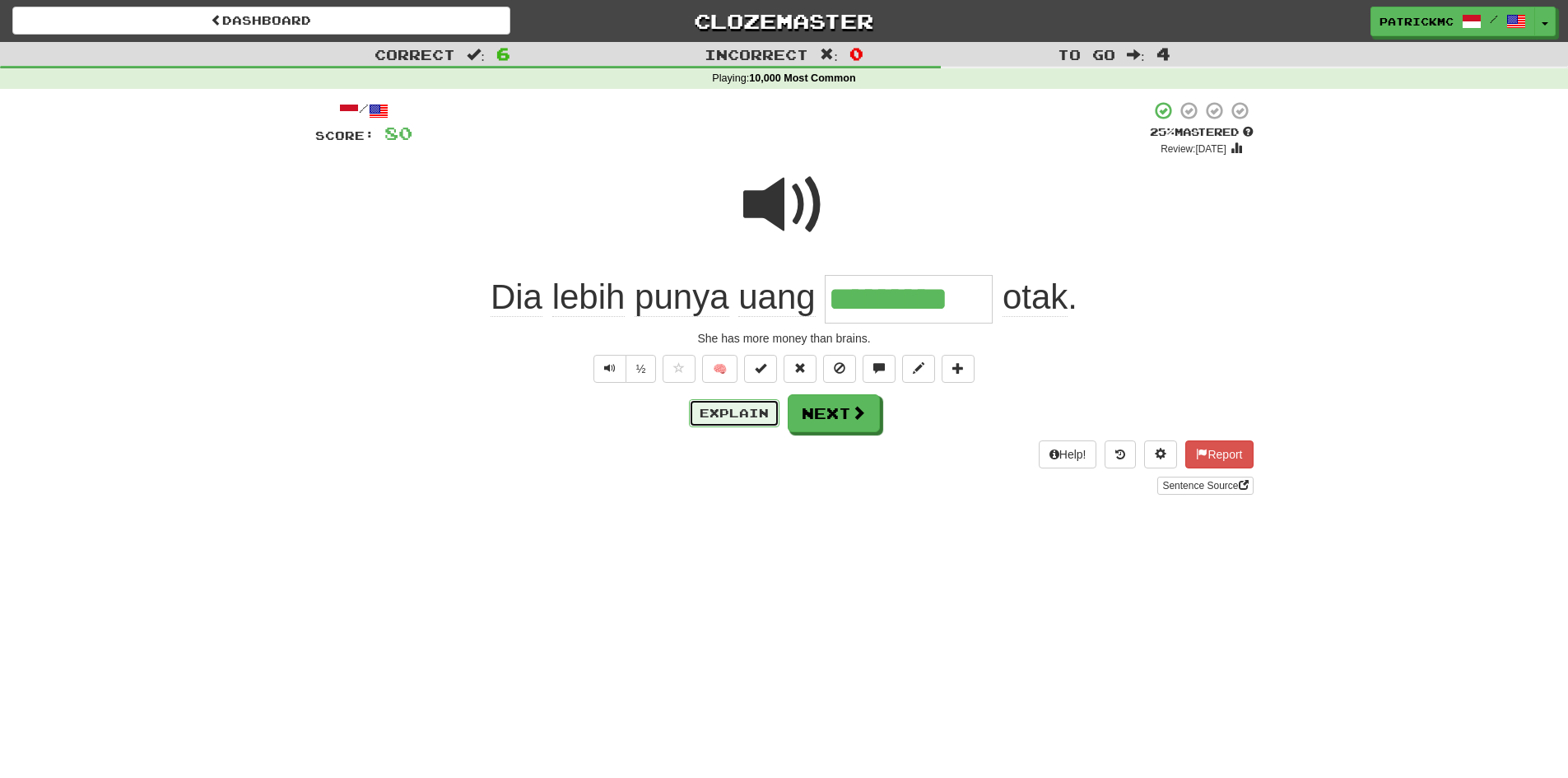
click at [721, 415] on button "Explain" at bounding box center [734, 414] width 91 height 28
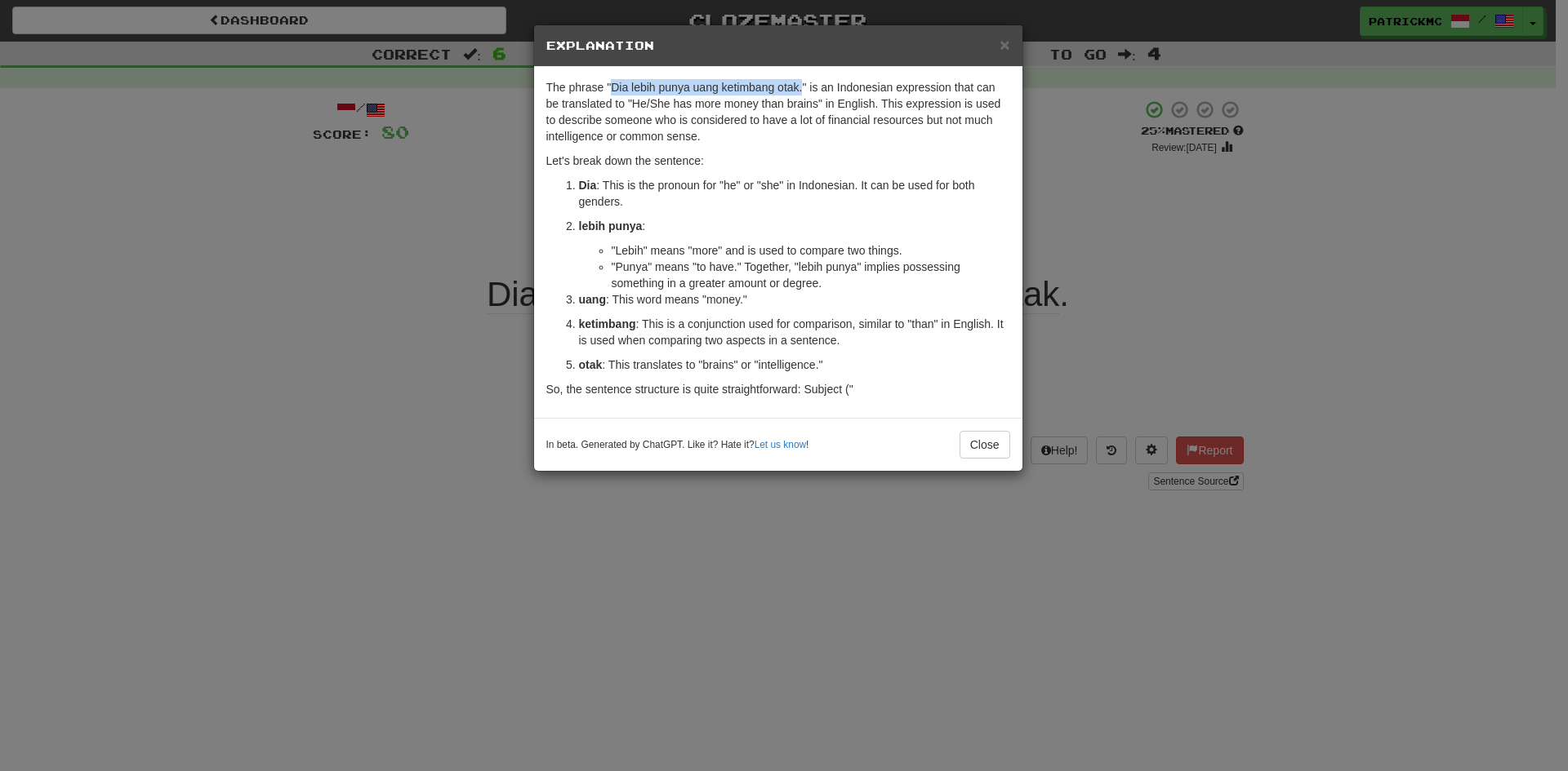
drag, startPoint x: 613, startPoint y: 83, endPoint x: 801, endPoint y: 87, distance: 188.0
click at [801, 87] on p "The phrase "Dia lebih punya uang ketimbang otak." is an Indonesian expression t…" at bounding box center [778, 111] width 464 height 65
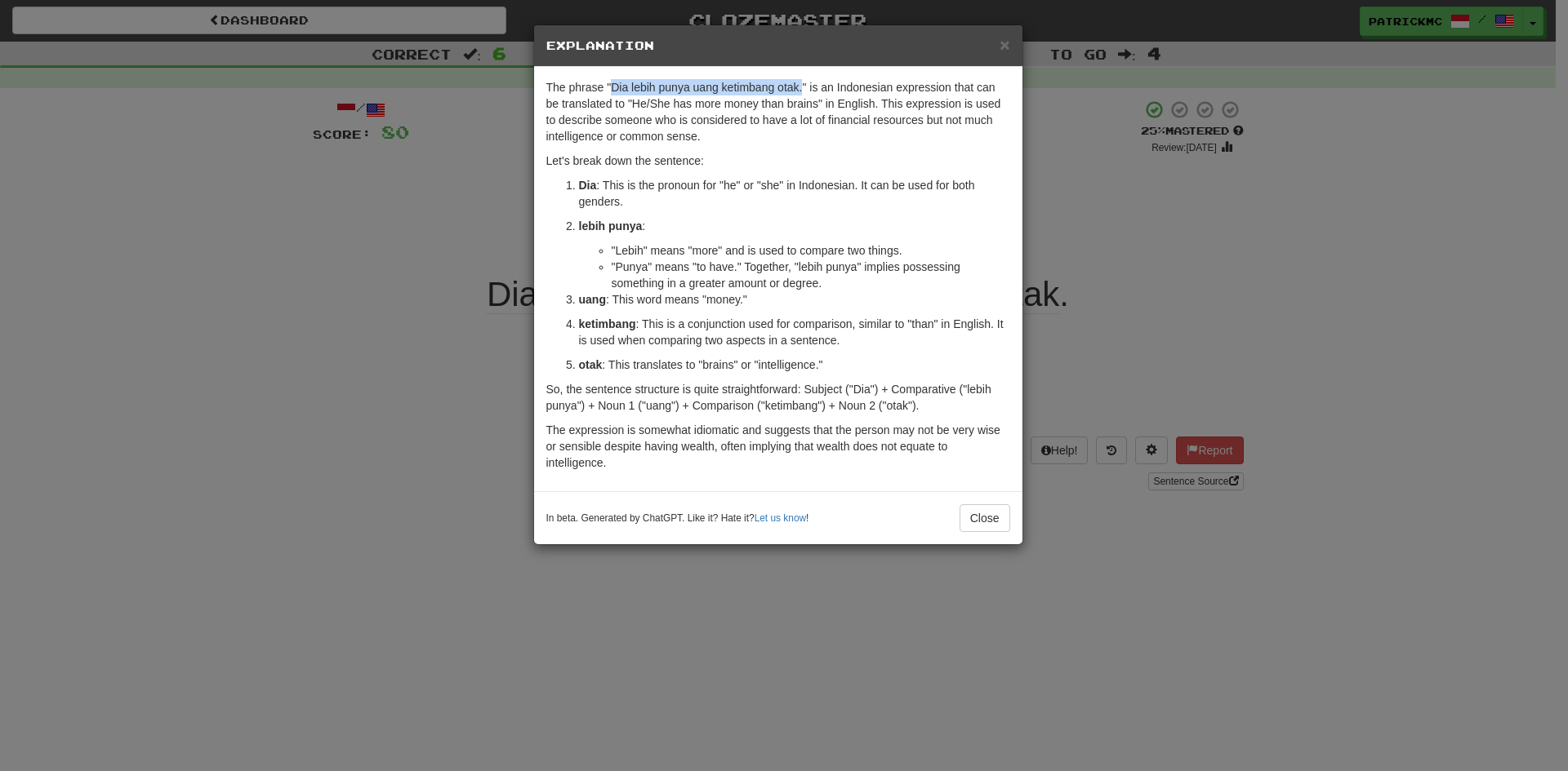
copy p "Dia lebih punya uang ketimbang otak."
click at [984, 521] on button "Close" at bounding box center [984, 518] width 50 height 28
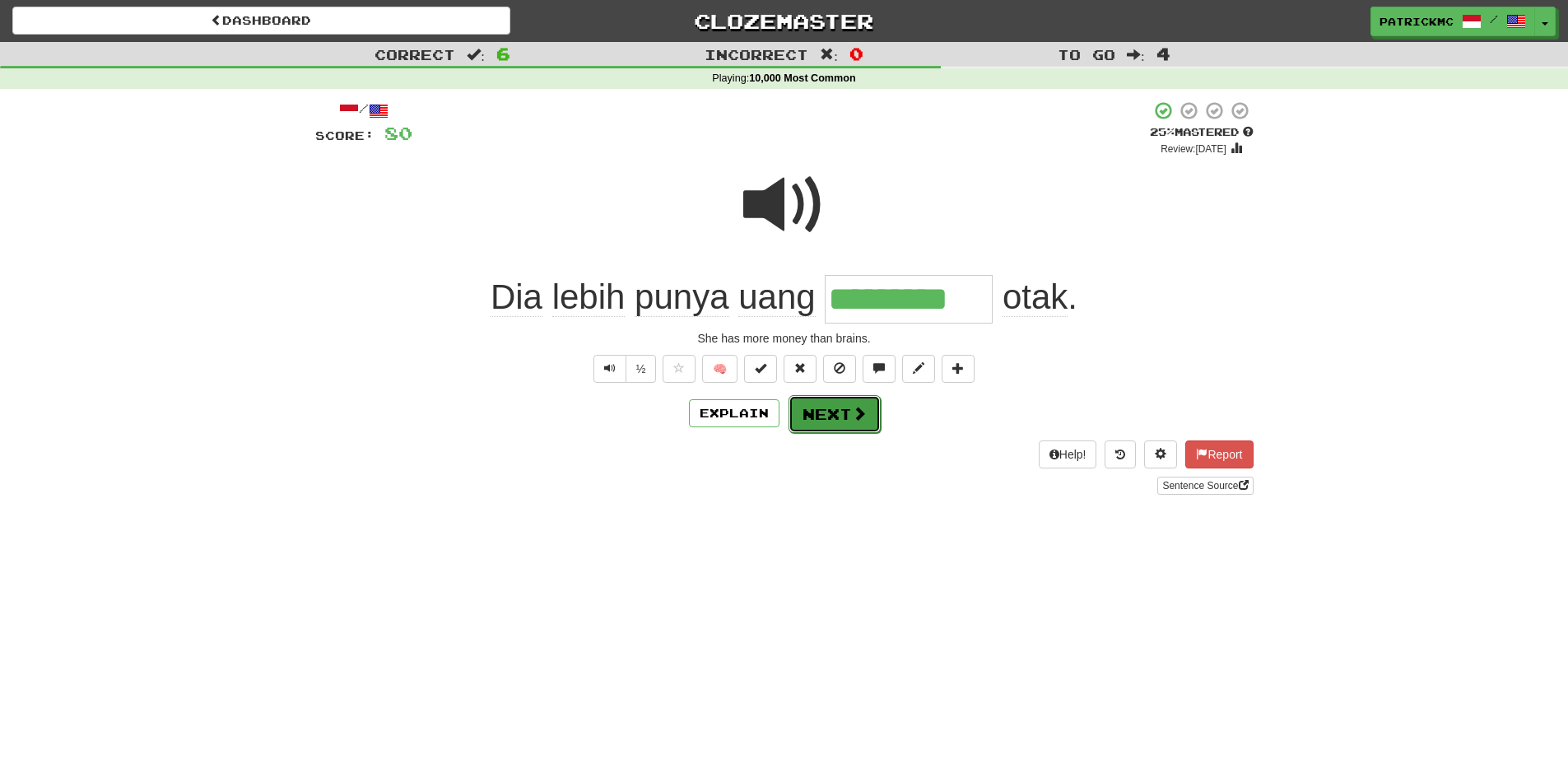
click at [833, 417] on button "Next" at bounding box center [835, 414] width 92 height 38
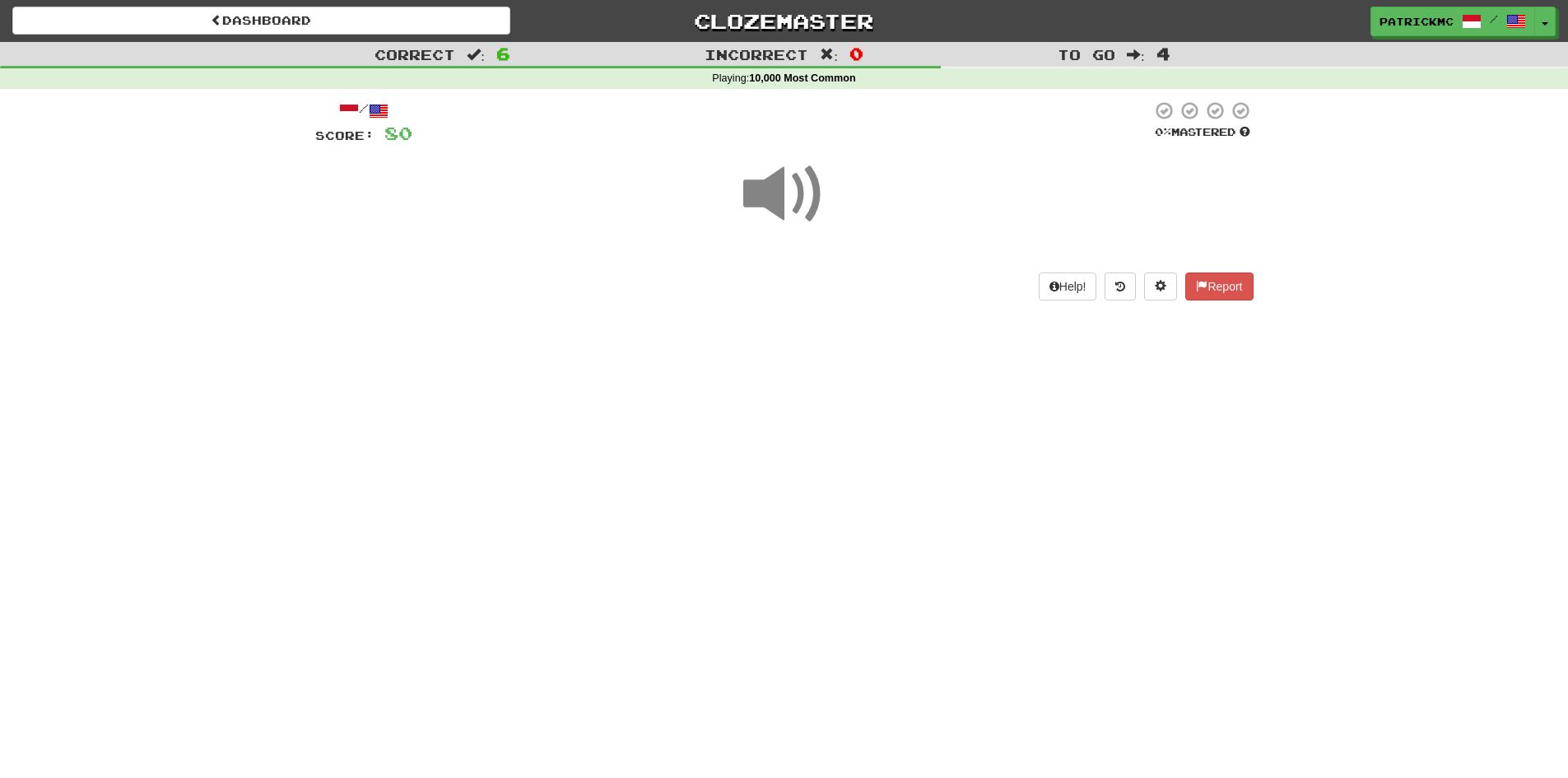
click at [778, 201] on span at bounding box center [784, 194] width 82 height 82
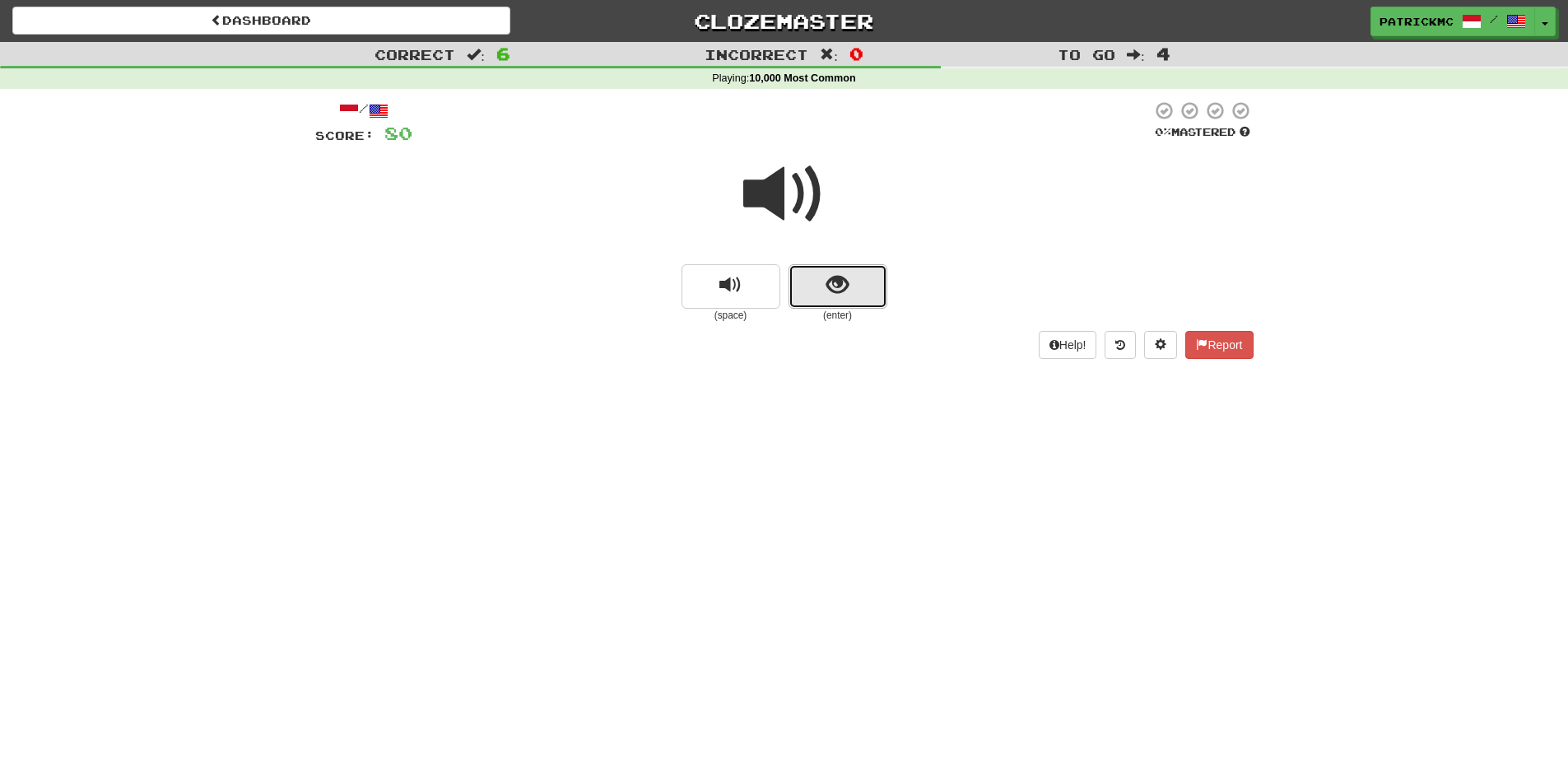
click at [849, 293] on button "show sentence" at bounding box center [838, 287] width 99 height 44
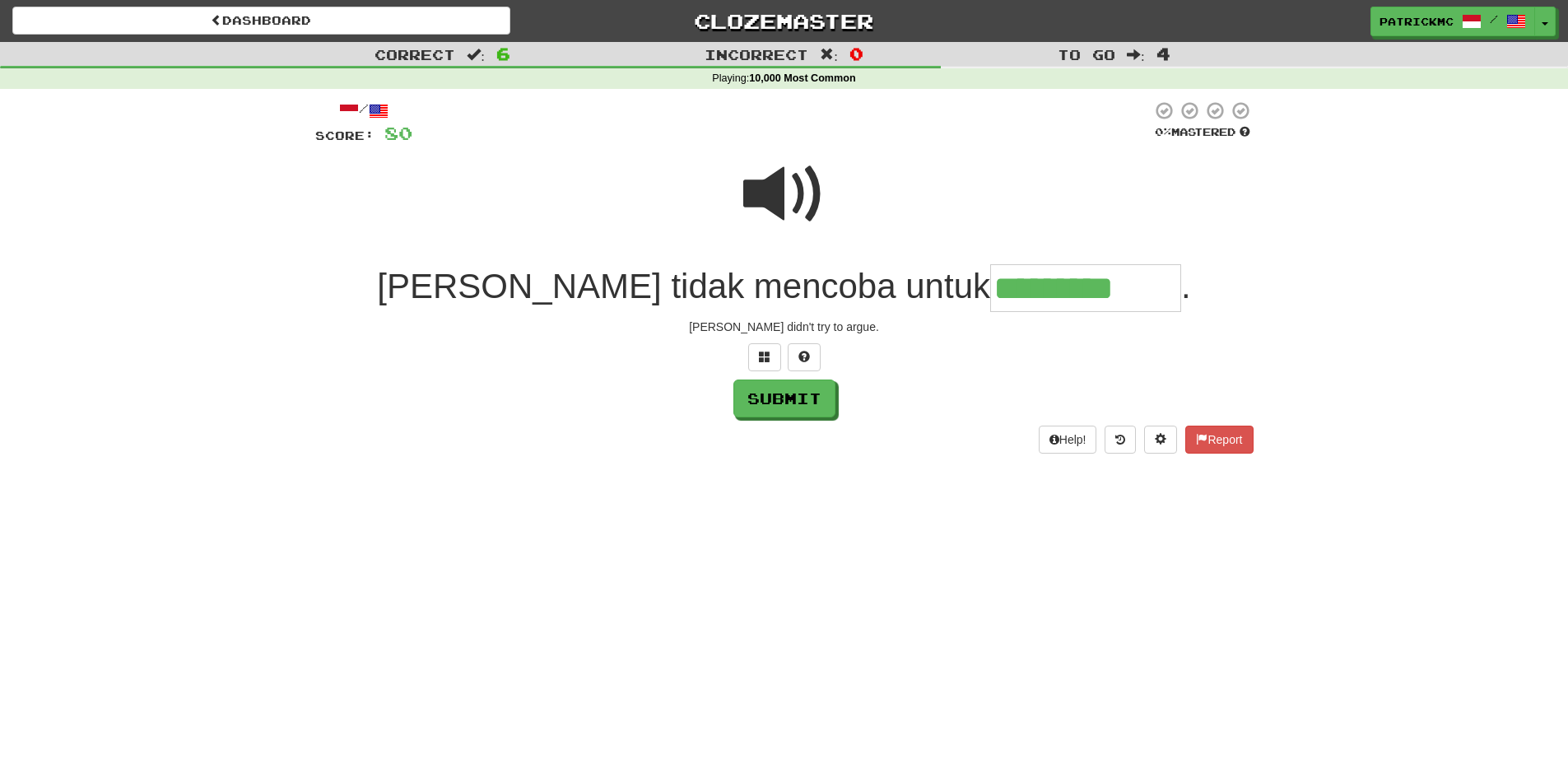
type input "*********"
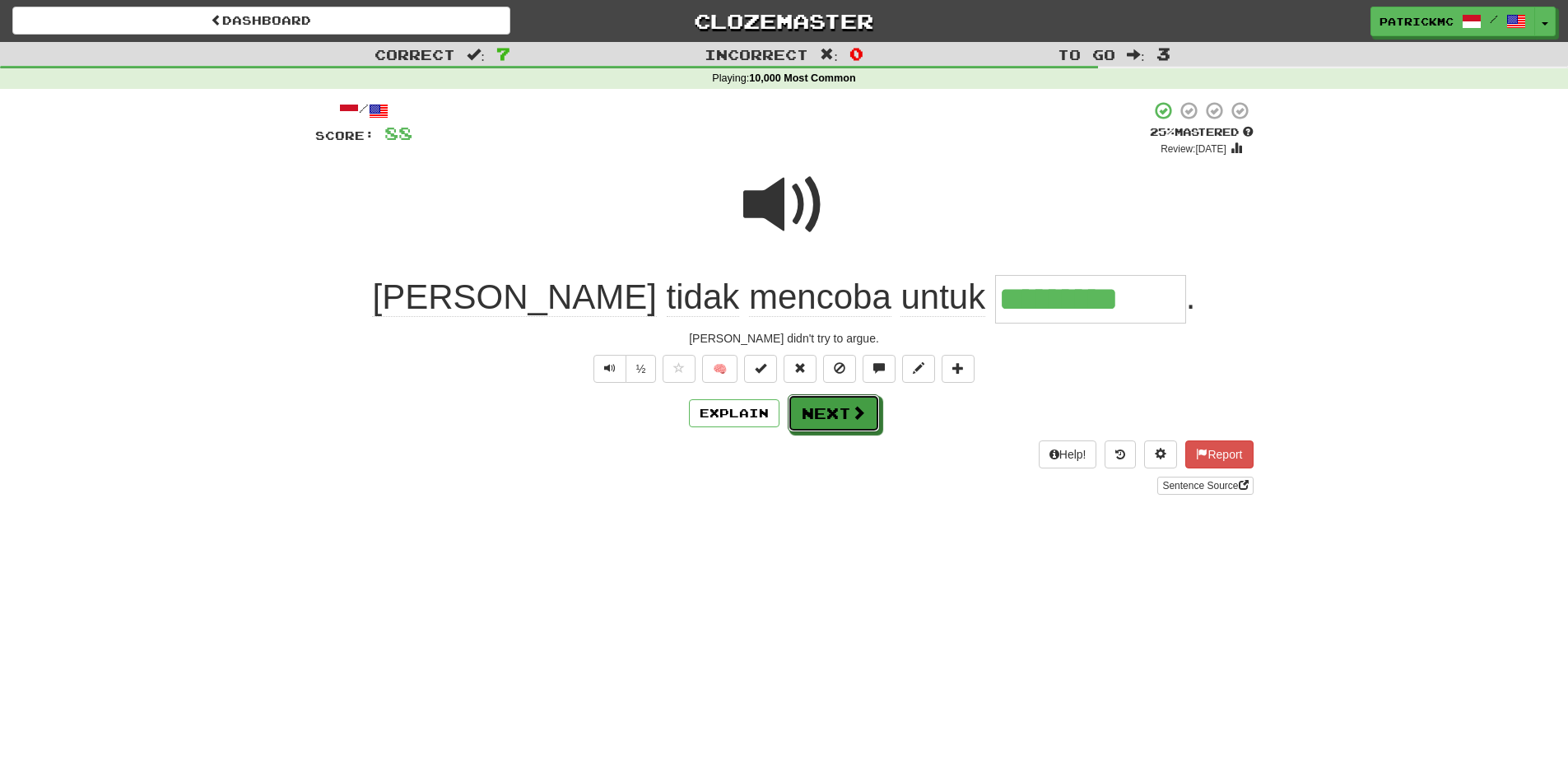
click at [816, 425] on button "Next" at bounding box center [834, 414] width 92 height 38
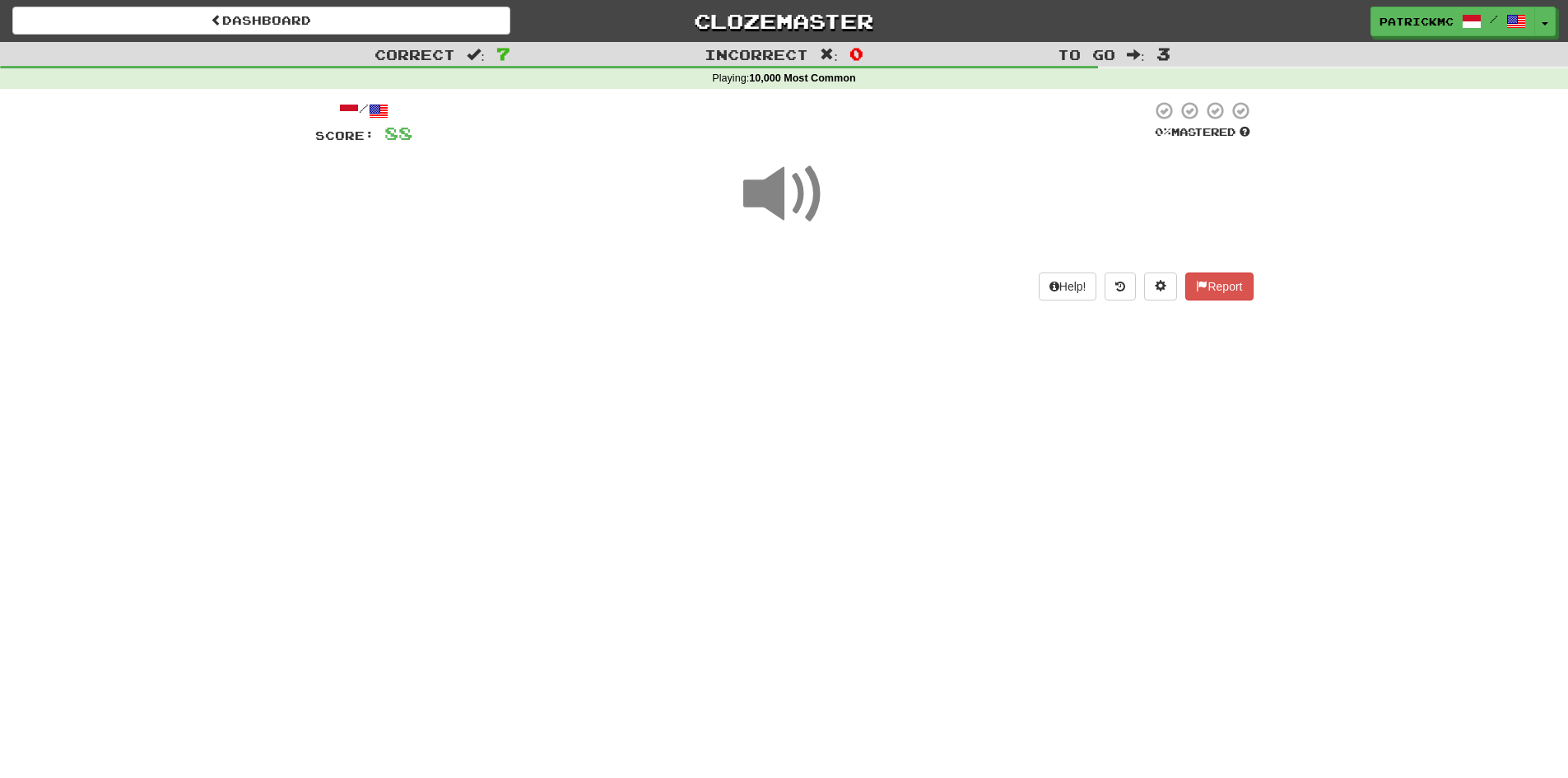
click at [788, 184] on span at bounding box center [784, 194] width 82 height 82
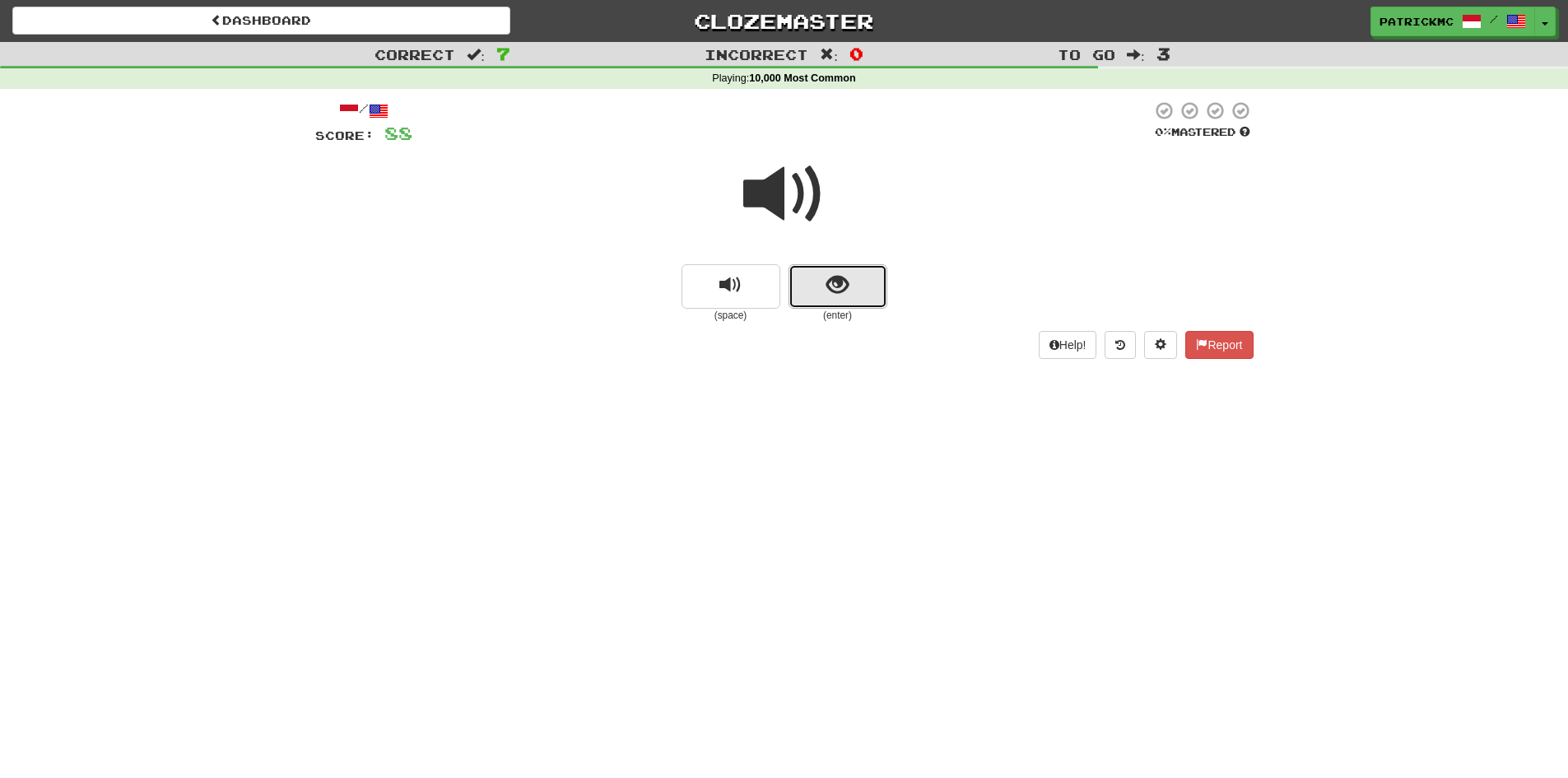
click at [842, 288] on span "show sentence" at bounding box center [838, 286] width 22 height 22
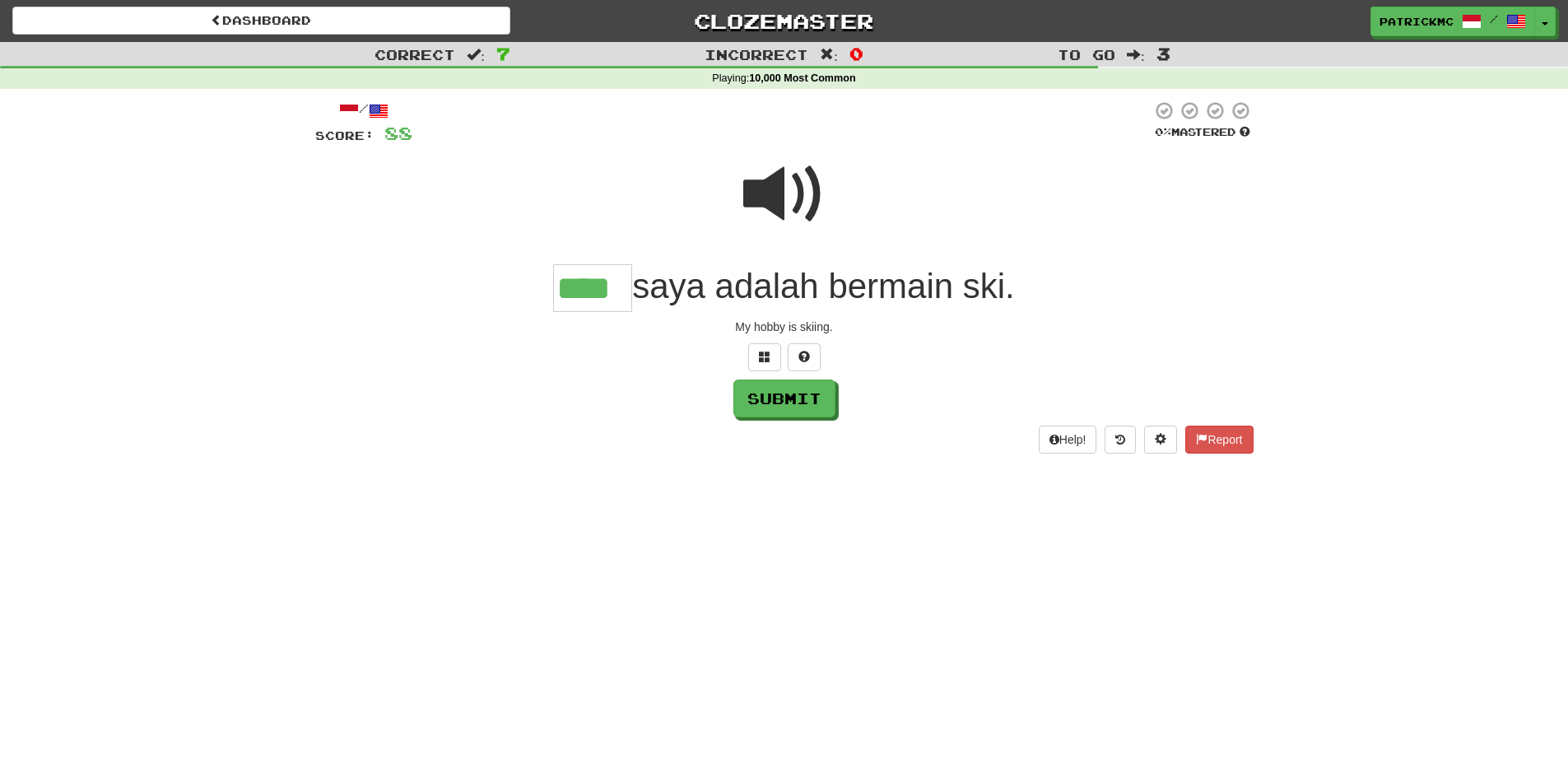
type input "****"
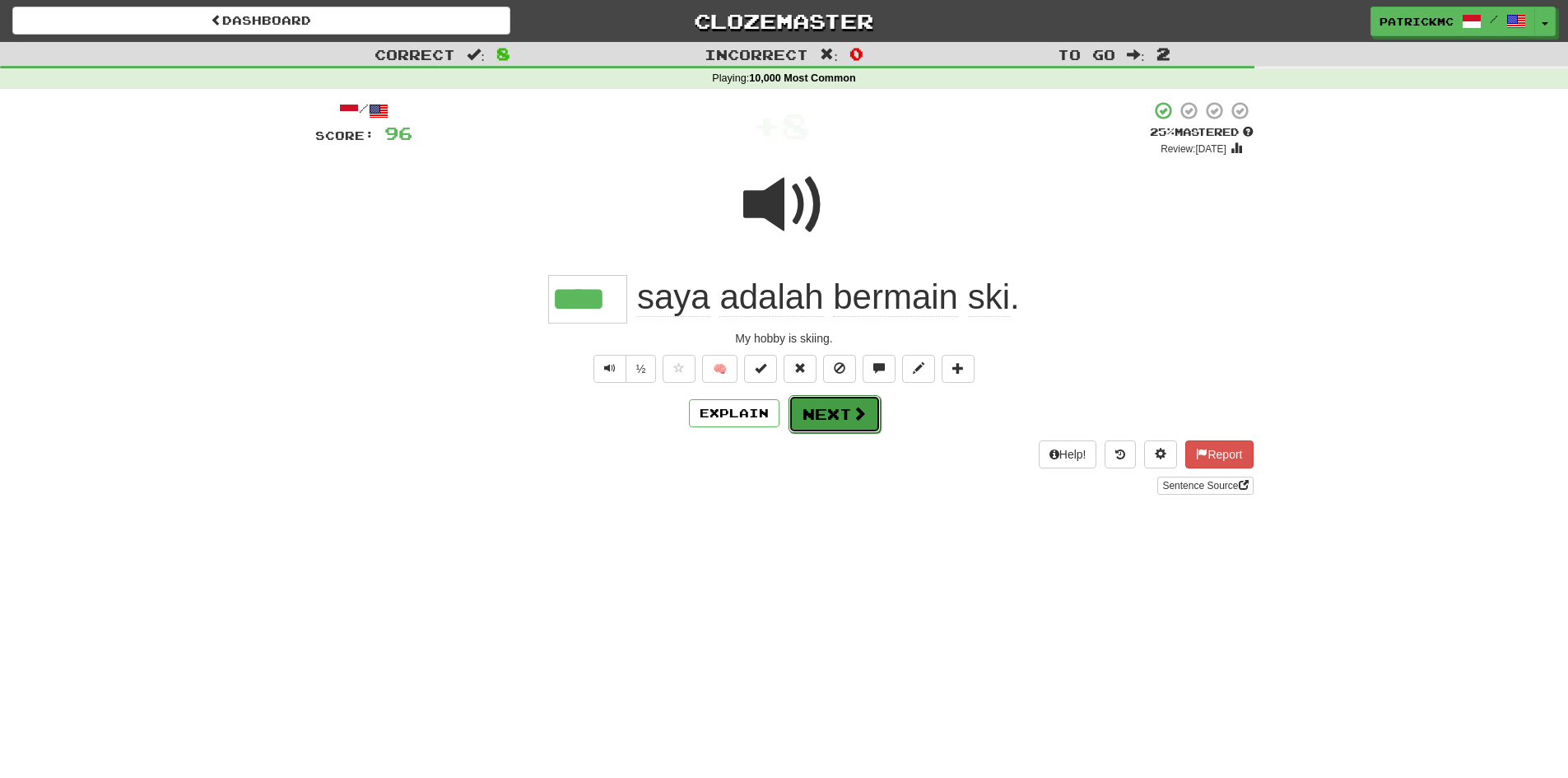
click at [845, 417] on button "Next" at bounding box center [835, 414] width 92 height 38
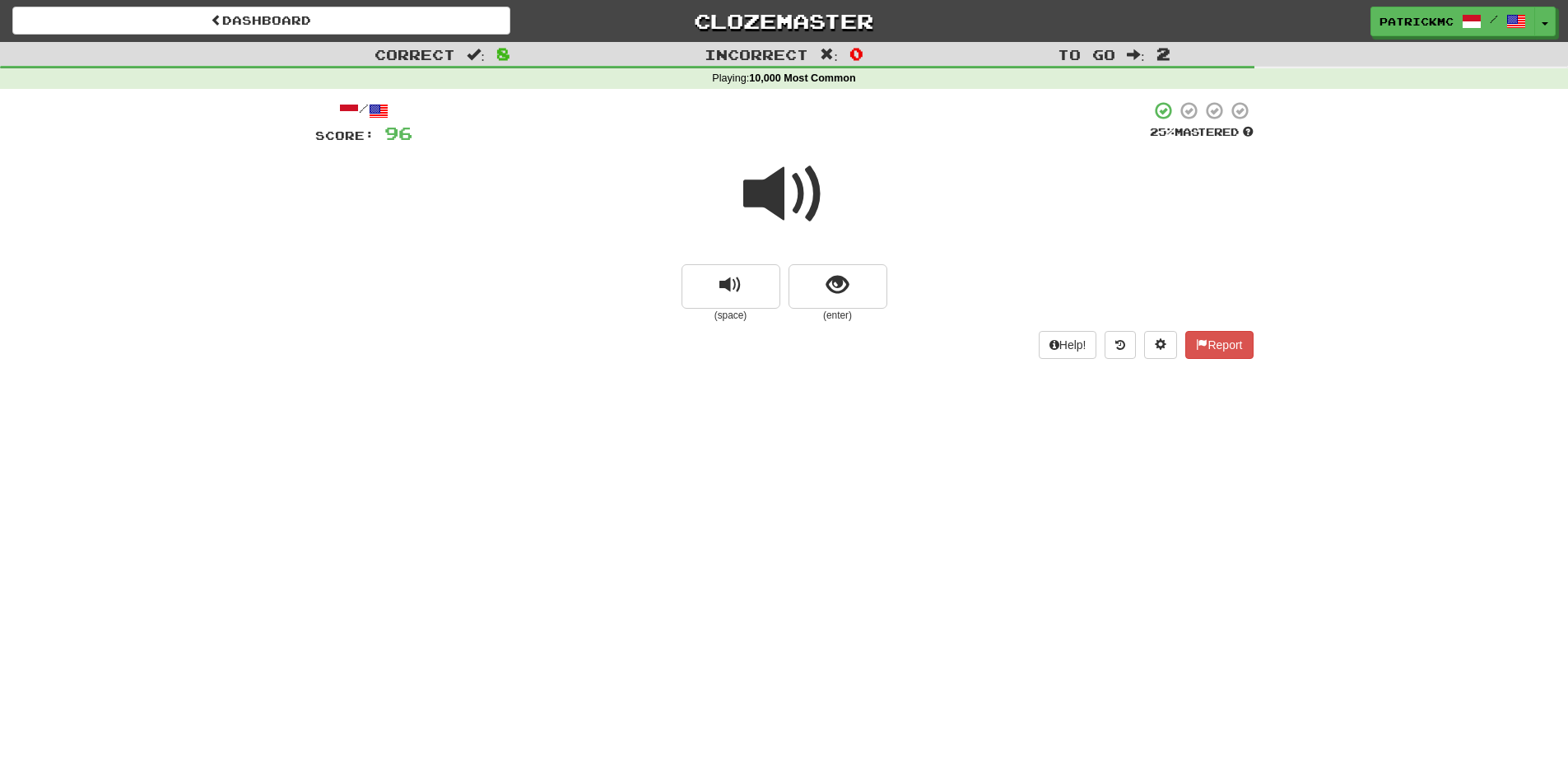
click at [809, 199] on span at bounding box center [784, 194] width 82 height 82
click at [802, 187] on span at bounding box center [784, 194] width 82 height 82
click at [852, 288] on button "show sentence" at bounding box center [838, 287] width 99 height 44
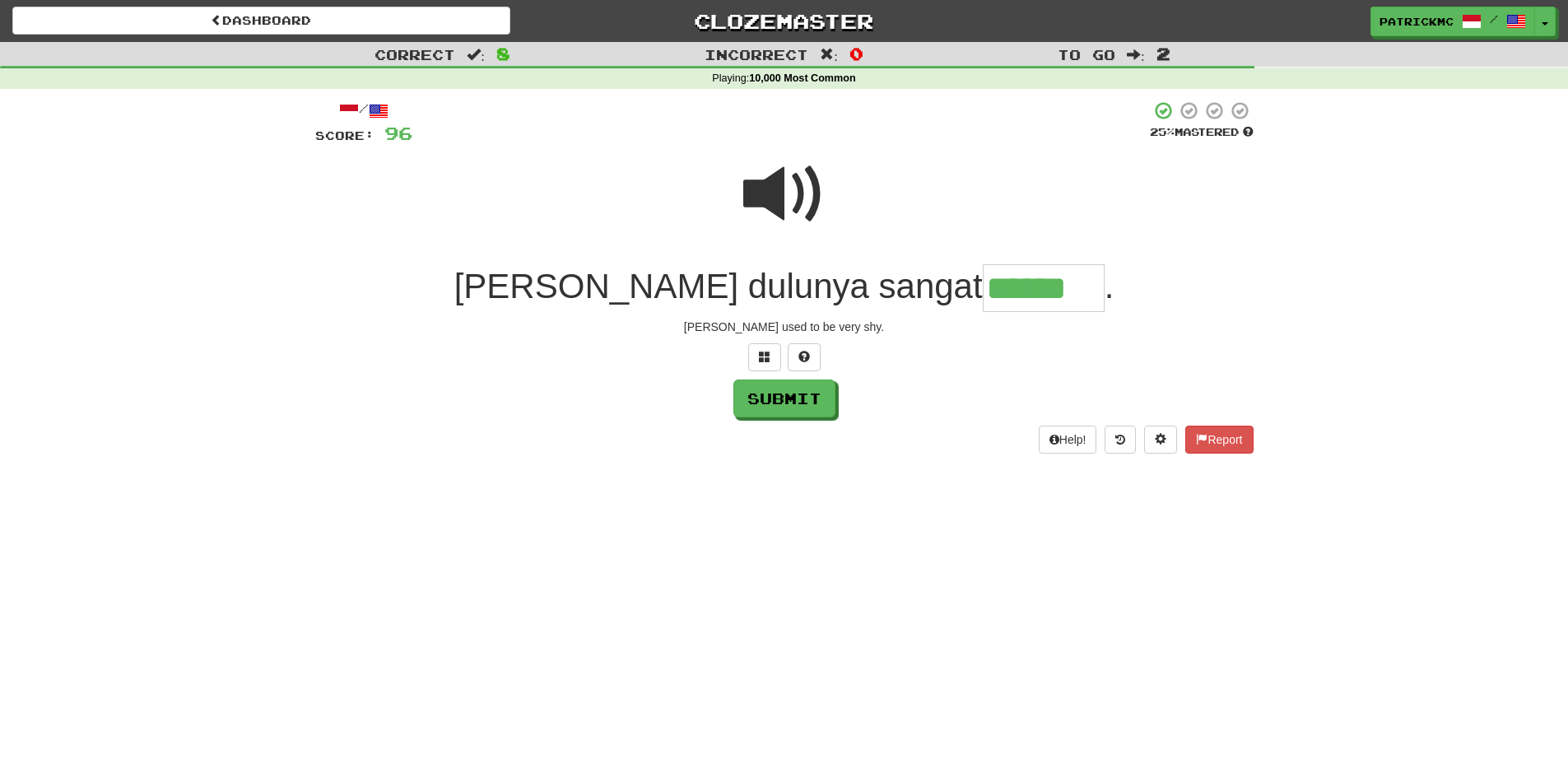
type input "******"
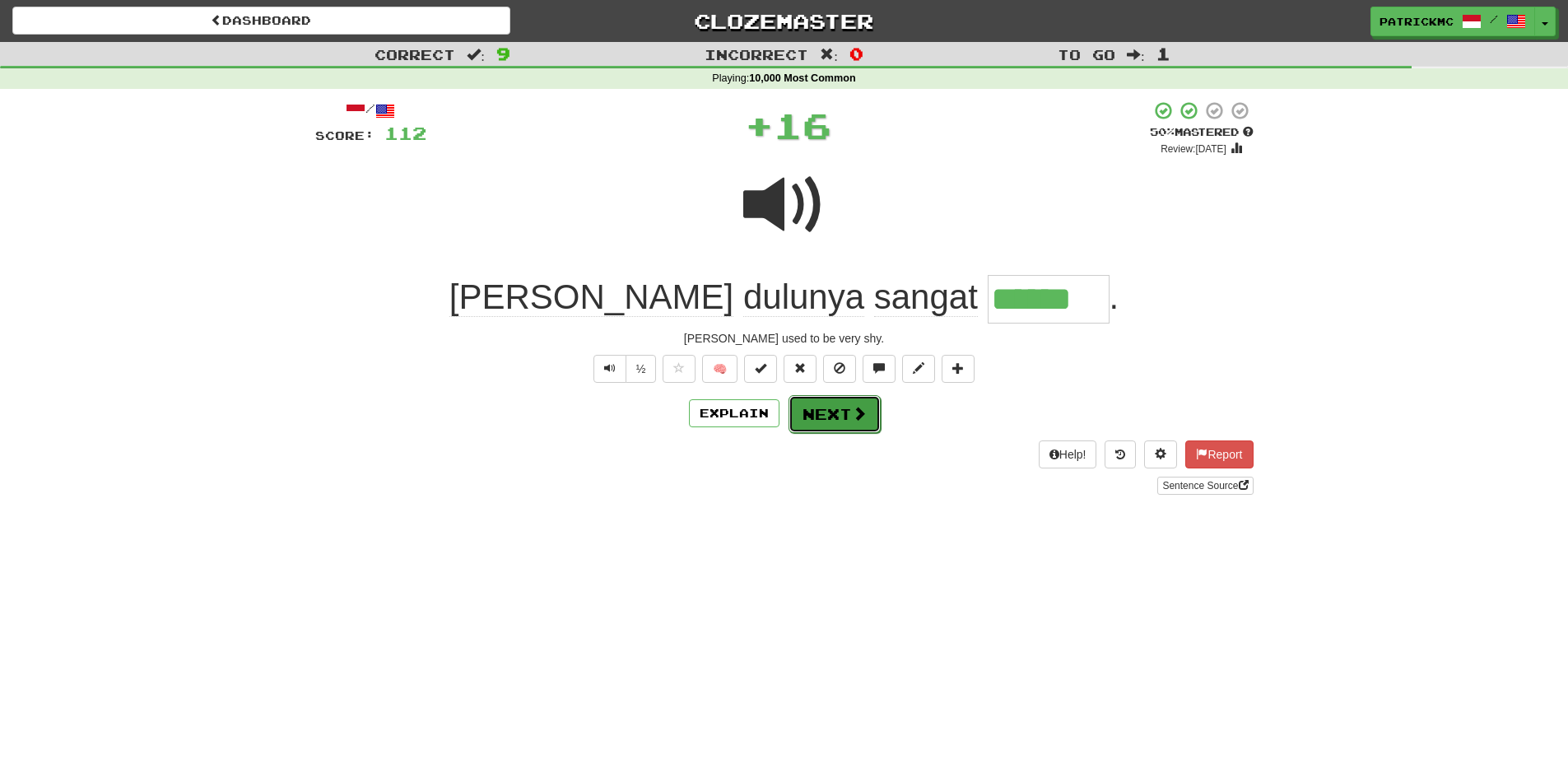
click at [838, 410] on button "Next" at bounding box center [835, 414] width 92 height 38
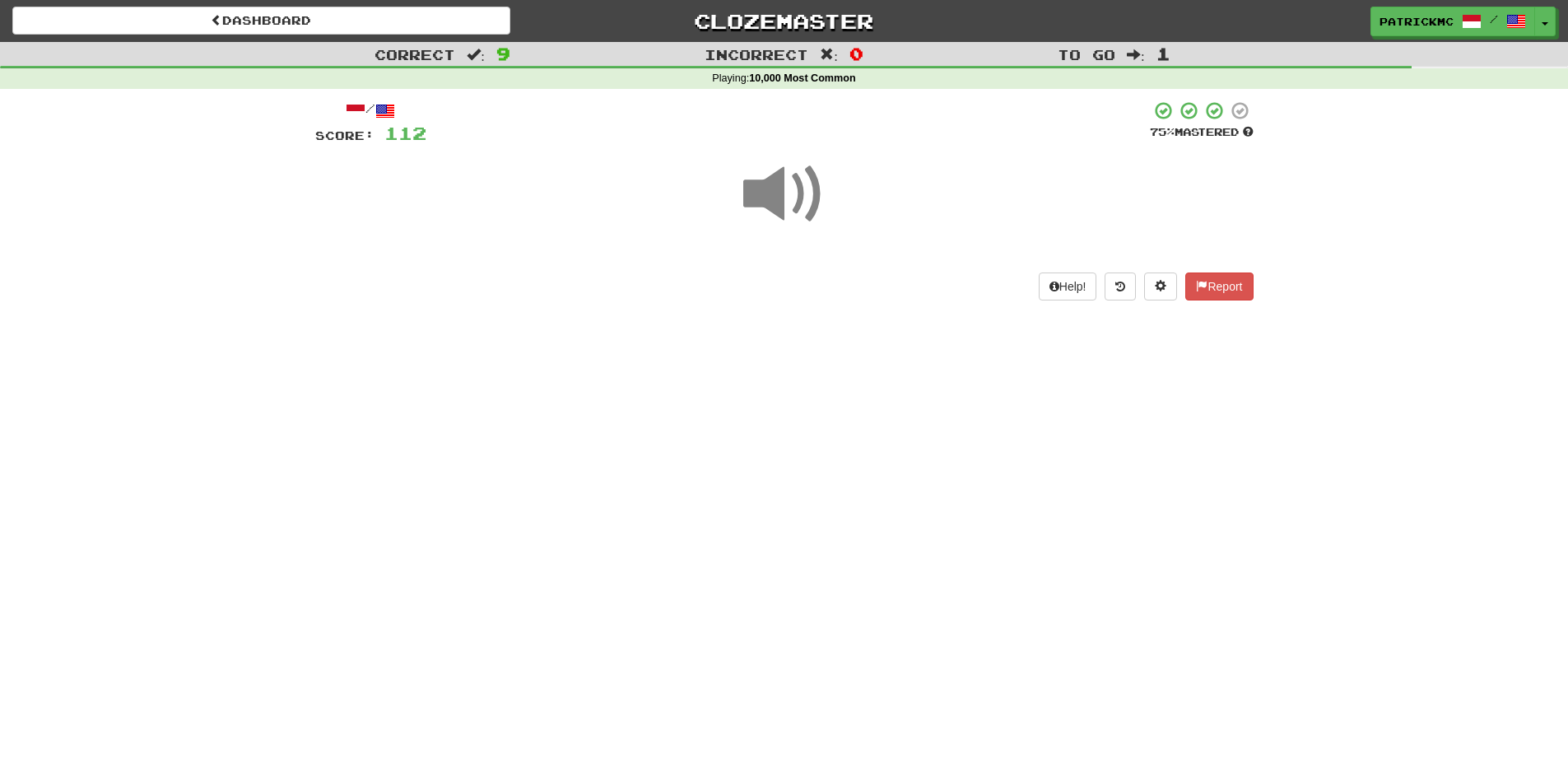
click at [787, 192] on span at bounding box center [784, 194] width 82 height 82
click at [786, 191] on span at bounding box center [784, 194] width 82 height 82
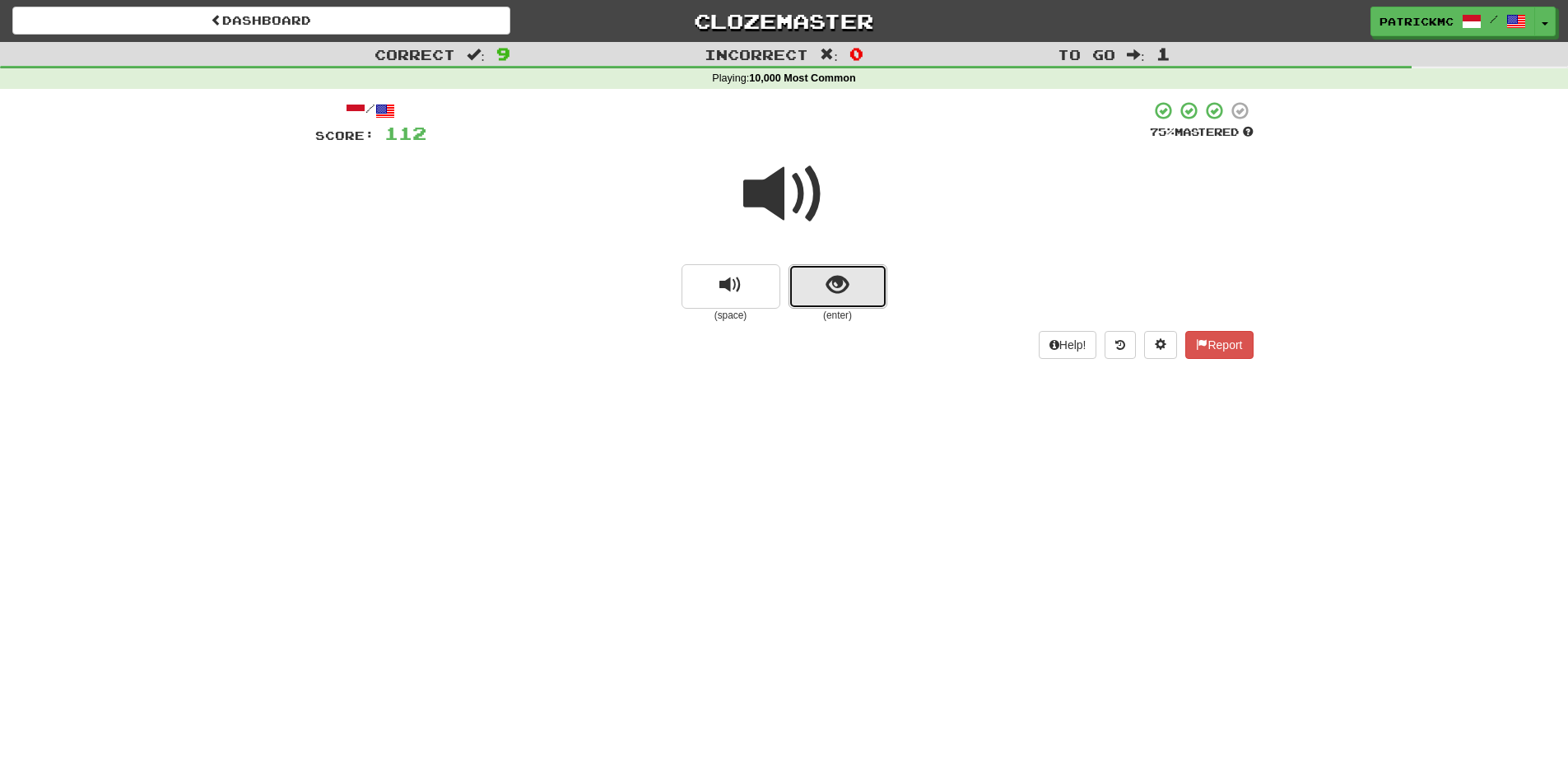
click at [830, 290] on span "show sentence" at bounding box center [838, 286] width 22 height 22
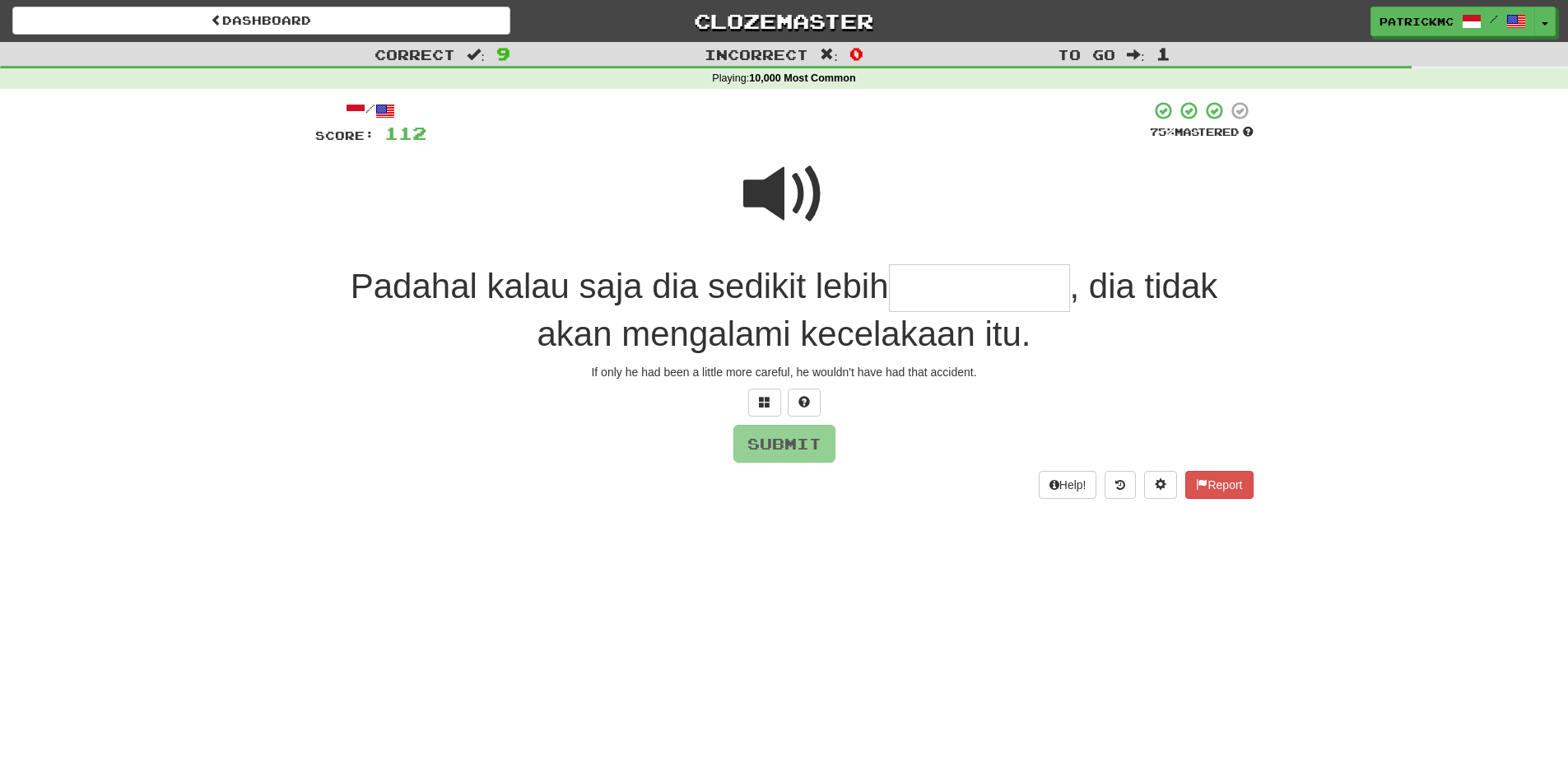
click at [794, 184] on span at bounding box center [784, 194] width 82 height 82
click at [947, 283] on input "text" at bounding box center [980, 289] width 181 height 49
type input "**********"
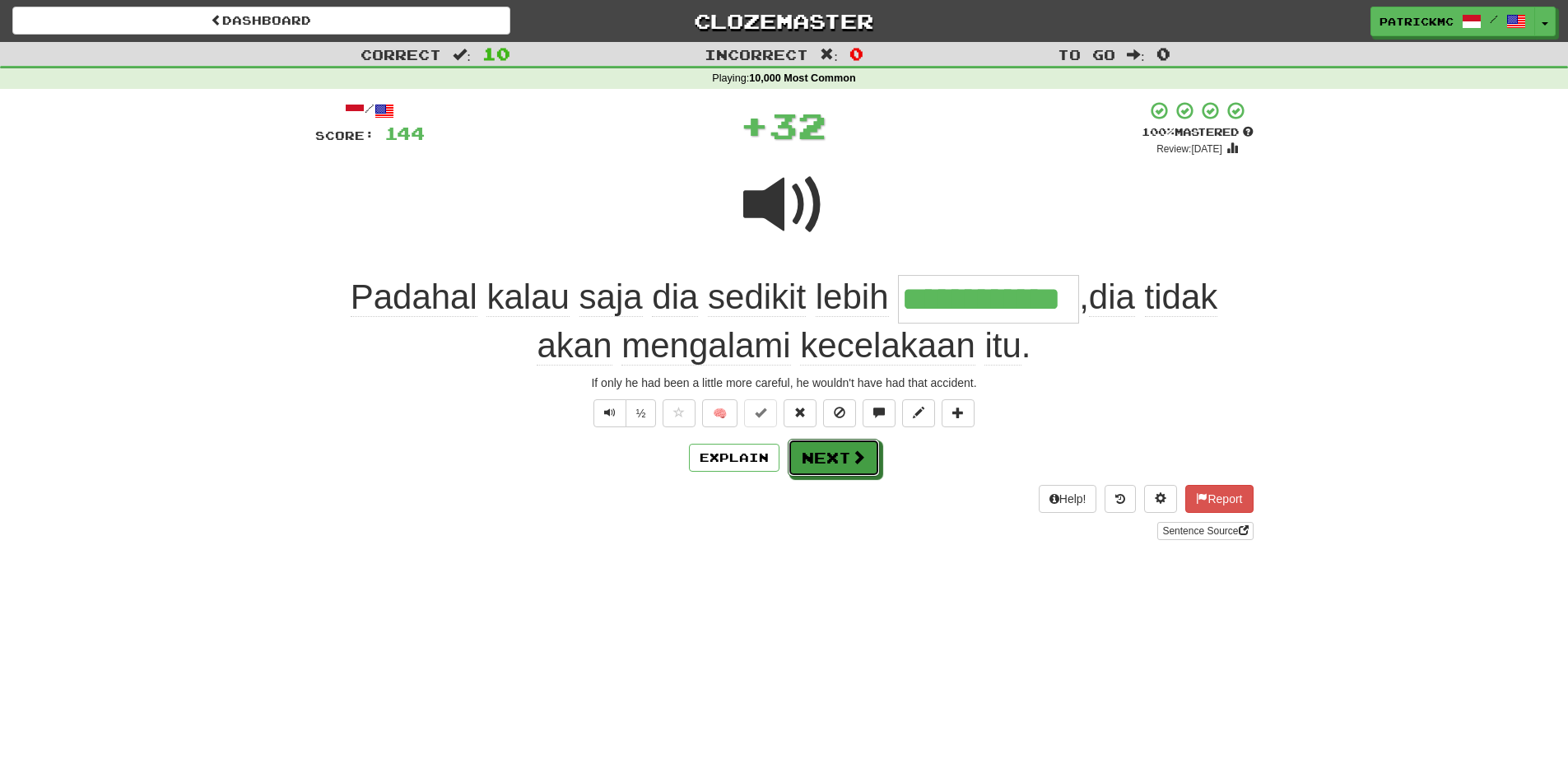
click at [863, 463] on button "Next" at bounding box center [834, 458] width 92 height 38
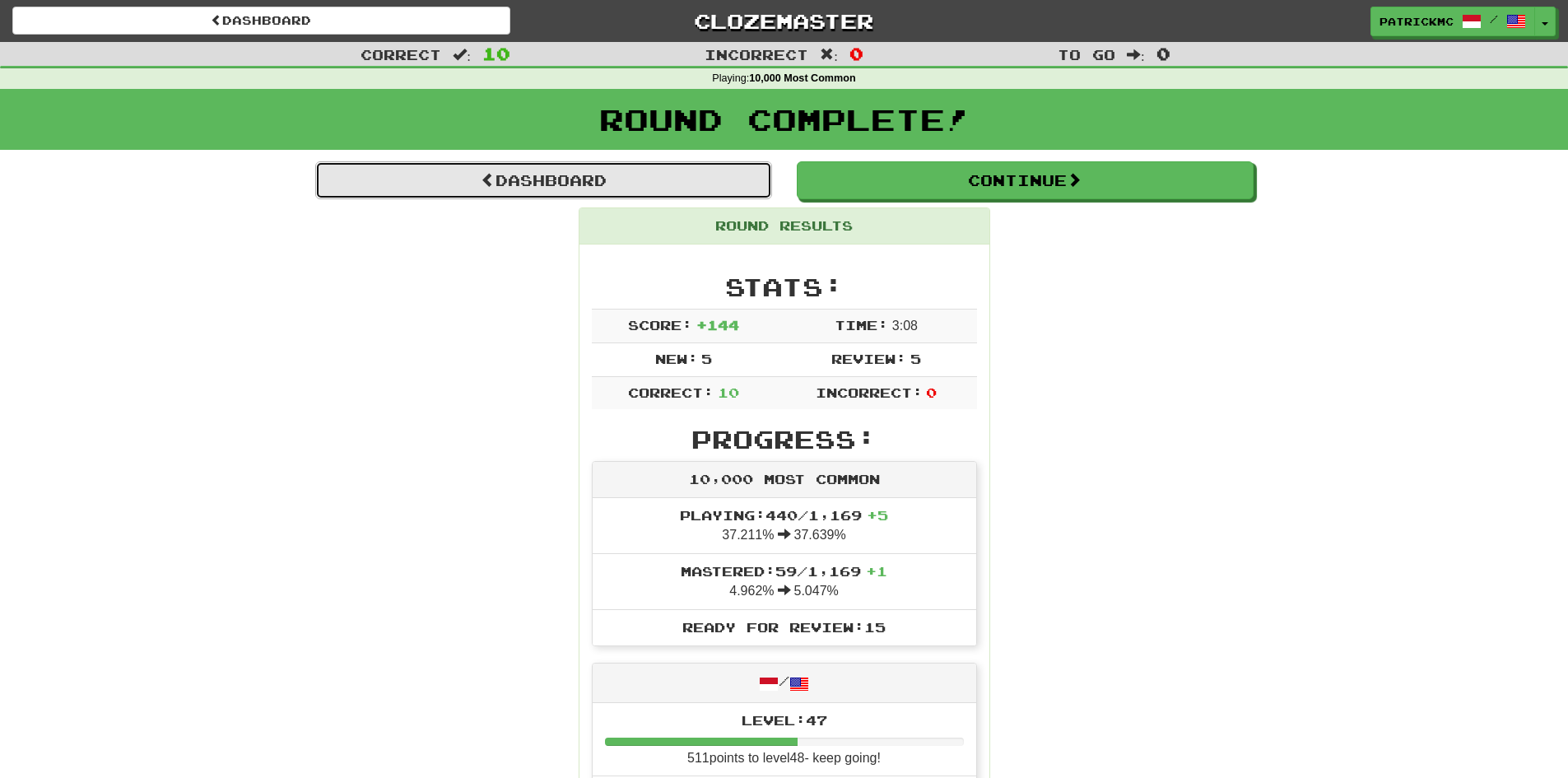
click at [571, 186] on link "Dashboard" at bounding box center [544, 180] width 457 height 38
